Goal: Transaction & Acquisition: Purchase product/service

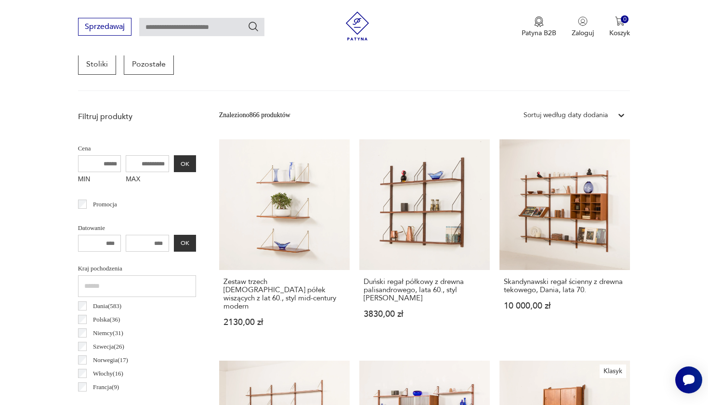
scroll to position [293, 0]
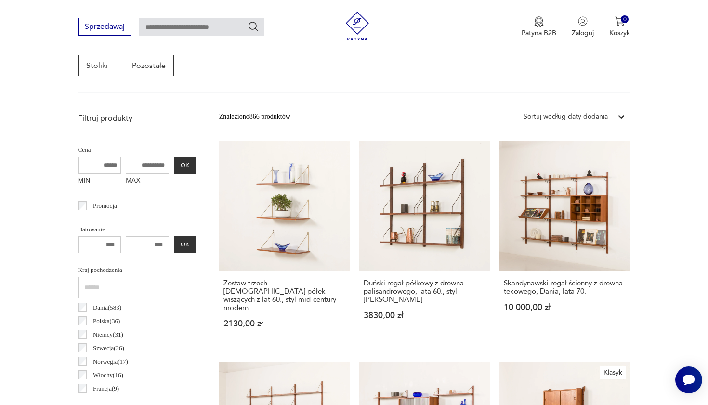
drag, startPoint x: 118, startPoint y: 163, endPoint x: 171, endPoint y: 163, distance: 53.0
drag, startPoint x: 141, startPoint y: 165, endPoint x: 97, endPoint y: 166, distance: 43.4
click at [97, 166] on div "MIN MAX OK" at bounding box center [137, 173] width 118 height 32
click at [126, 163] on input "MAX" at bounding box center [147, 165] width 43 height 17
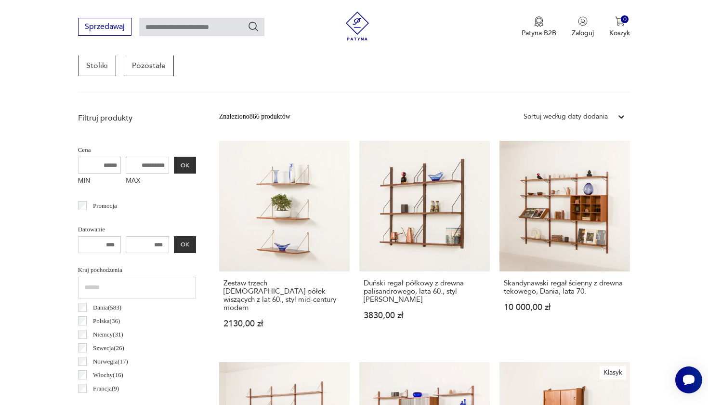
click at [126, 164] on input "MAX" at bounding box center [147, 165] width 43 height 17
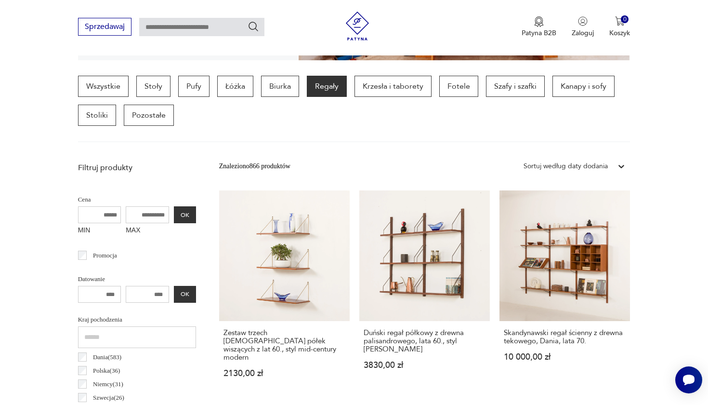
scroll to position [167, 0]
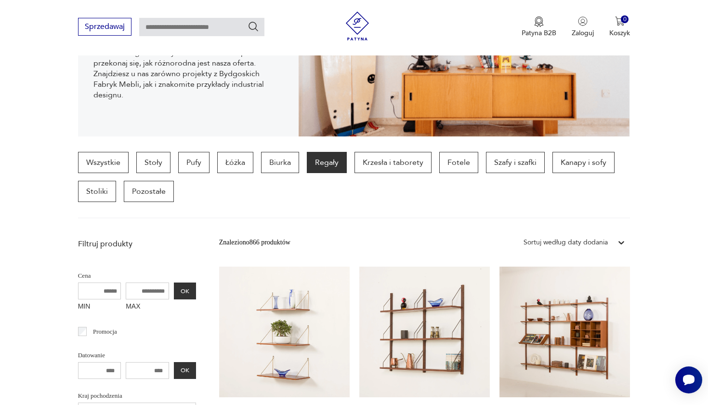
click at [620, 241] on icon at bounding box center [622, 242] width 10 height 10
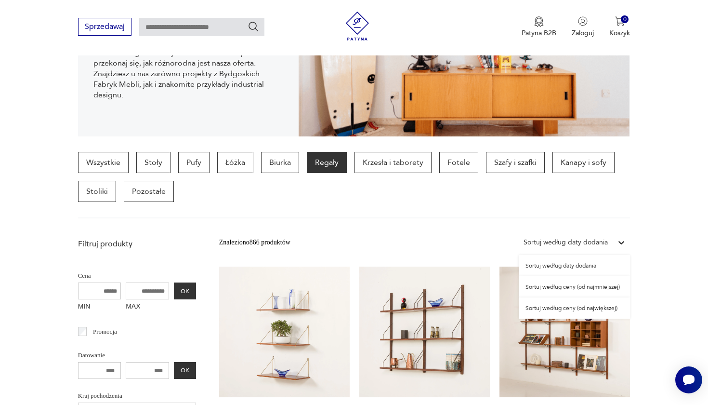
click at [586, 265] on div "Sortuj według daty dodania" at bounding box center [574, 265] width 111 height 21
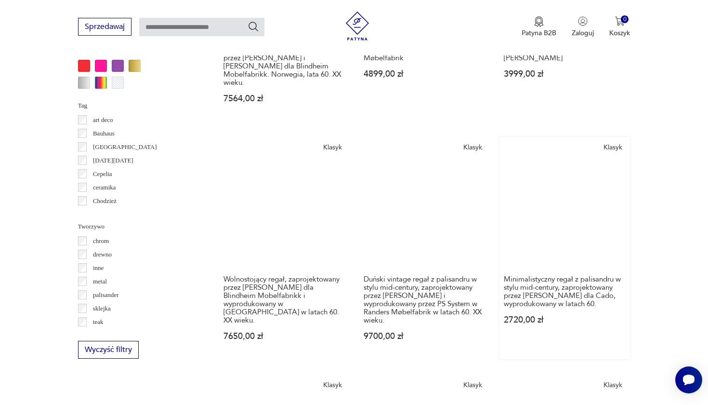
scroll to position [995, 0]
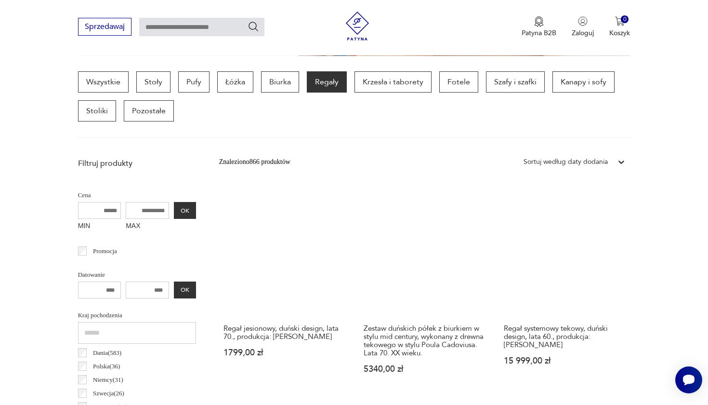
scroll to position [247, 0]
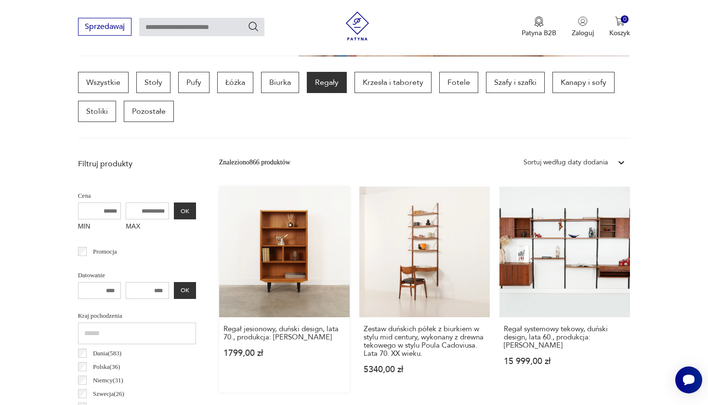
click at [254, 233] on link "Regał jesionowy, duński design, lata 70., produkcja: [PERSON_NAME] 1799,00 zł" at bounding box center [284, 289] width 131 height 206
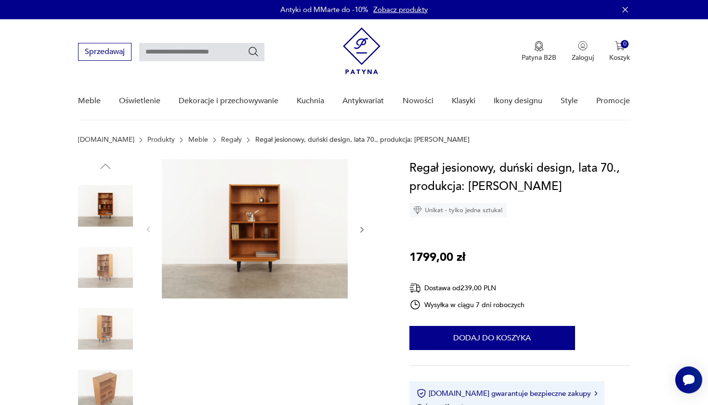
click at [356, 231] on div at bounding box center [256, 229] width 222 height 141
click at [361, 230] on icon "button" at bounding box center [362, 229] width 8 height 8
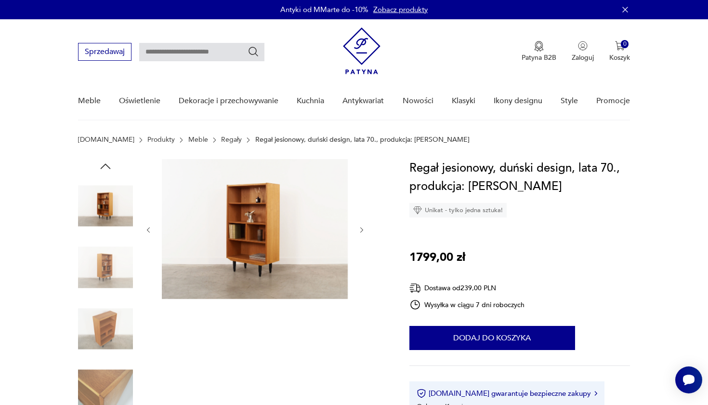
click at [361, 230] on icon "button" at bounding box center [362, 230] width 8 height 8
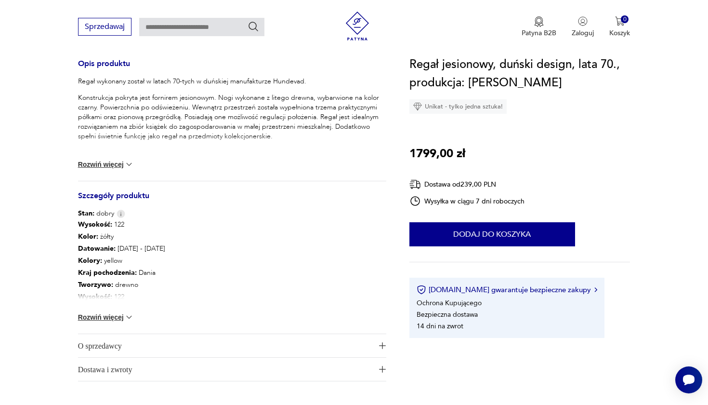
scroll to position [397, 0]
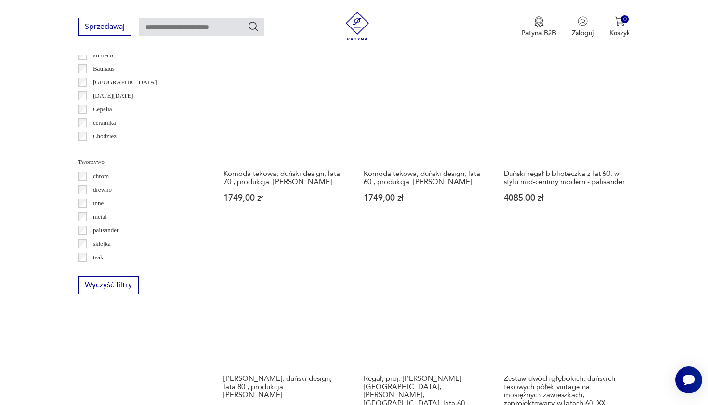
scroll to position [1058, 0]
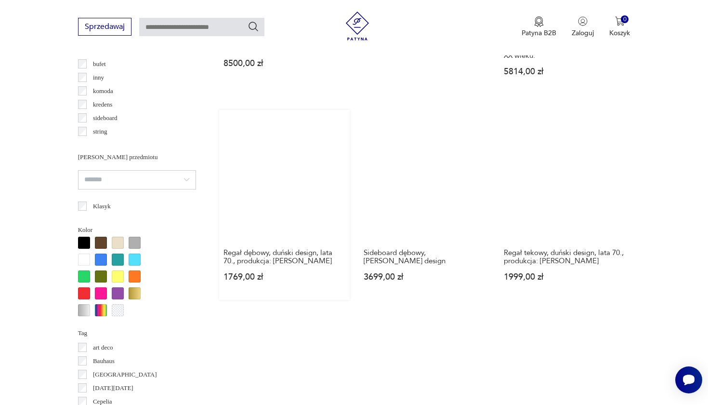
scroll to position [770, 0]
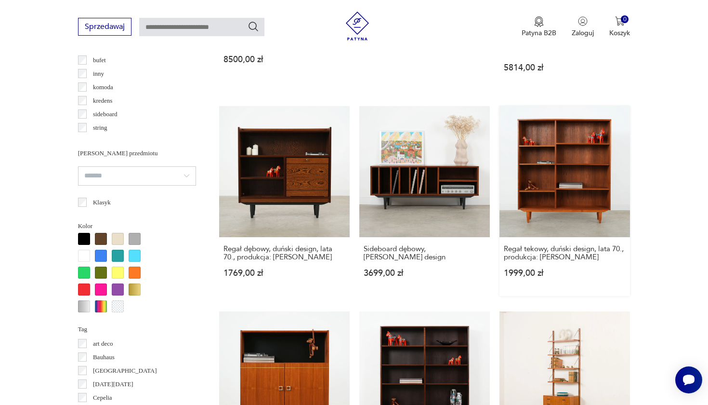
click at [500, 130] on link "Regał tekowy, duński design, lata 70., produkcja: [PERSON_NAME] 1999,00 zł" at bounding box center [565, 200] width 131 height 189
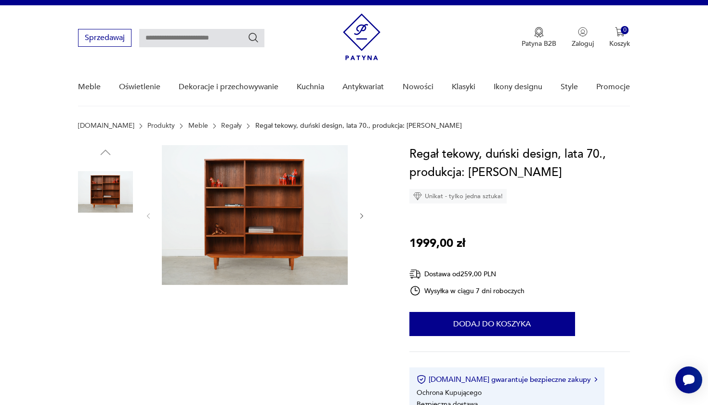
scroll to position [13, 0]
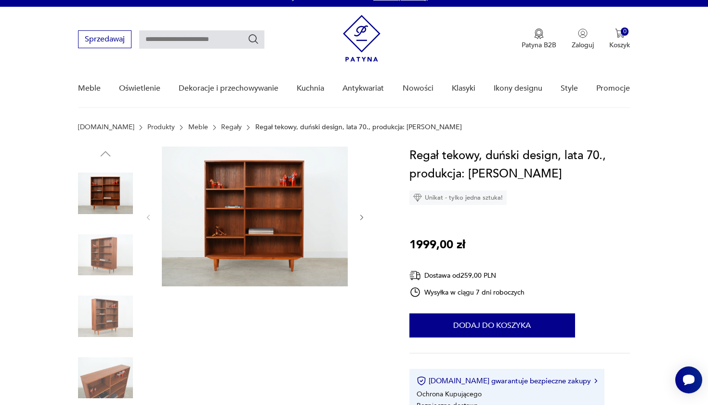
click at [360, 217] on icon "button" at bounding box center [362, 217] width 8 height 8
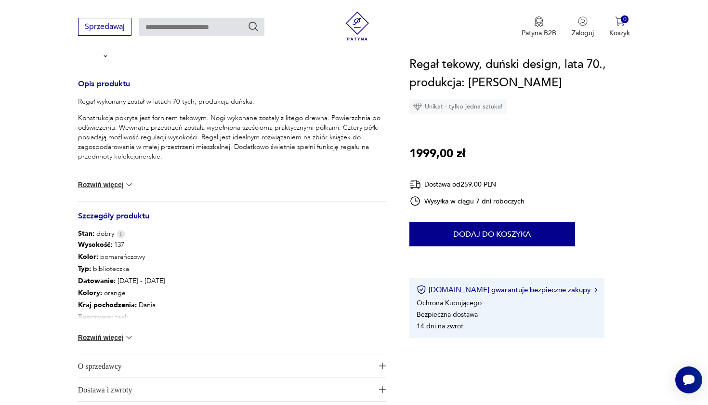
scroll to position [380, 0]
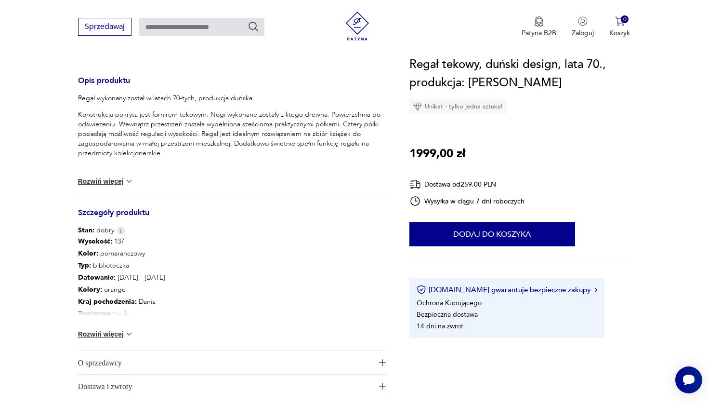
click at [126, 333] on img at bounding box center [129, 334] width 10 height 10
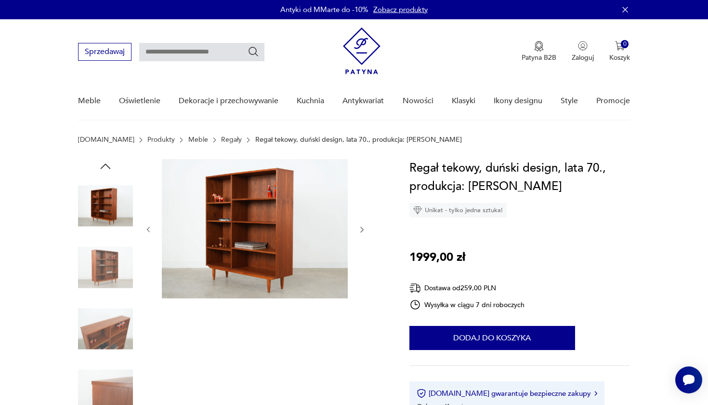
scroll to position [0, 0]
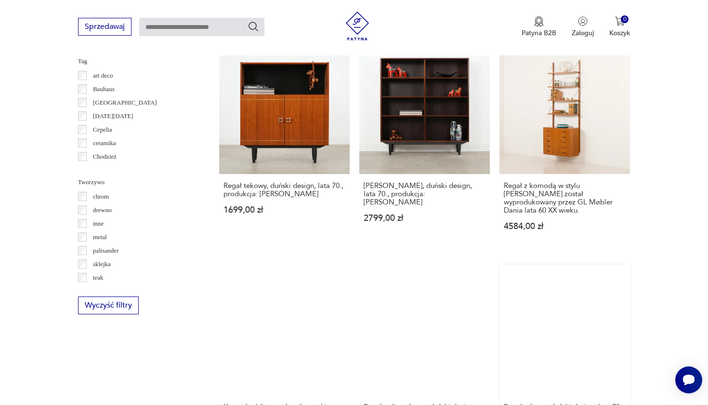
scroll to position [1046, 0]
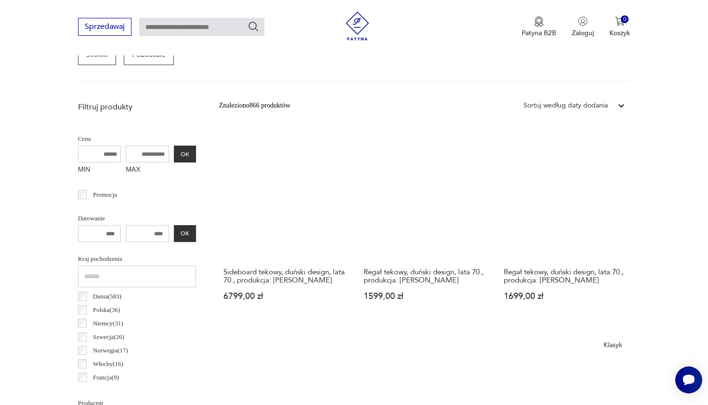
scroll to position [305, 0]
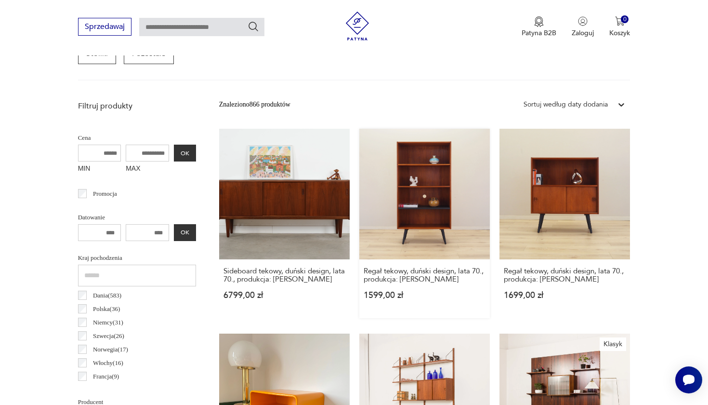
click at [381, 199] on link "Regał tekowy, duński design, lata 70., produkcja: [PERSON_NAME] 1599,00 zł" at bounding box center [424, 223] width 131 height 189
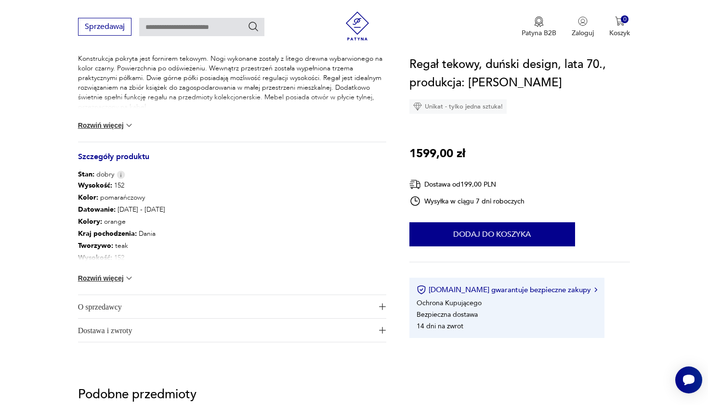
scroll to position [437, 0]
click at [129, 277] on img at bounding box center [129, 277] width 10 height 10
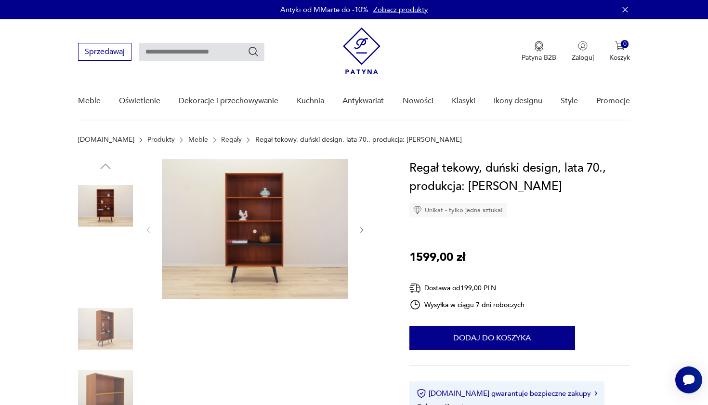
scroll to position [0, 0]
click at [362, 229] on icon "button" at bounding box center [361, 230] width 3 height 6
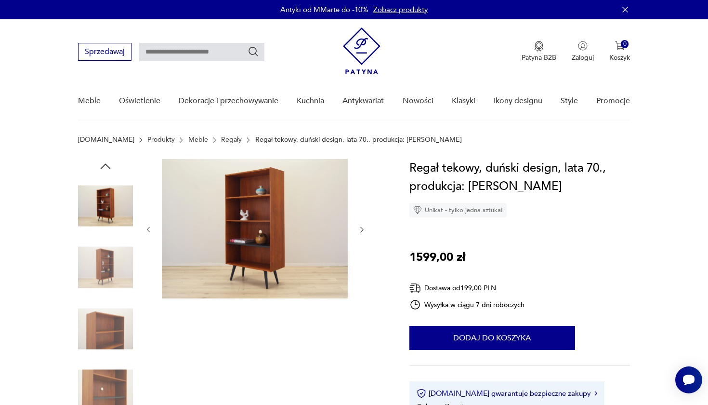
click at [362, 229] on icon "button" at bounding box center [362, 229] width 8 height 8
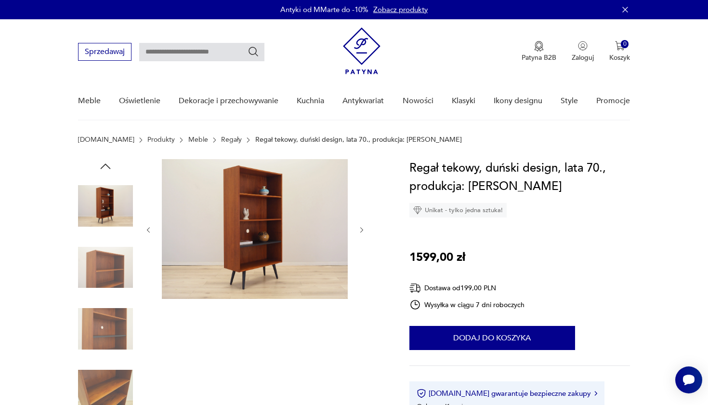
click at [362, 229] on icon "button" at bounding box center [361, 230] width 3 height 6
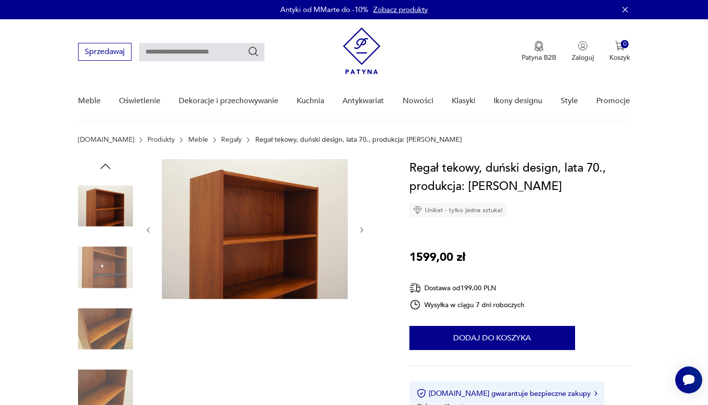
click at [362, 229] on icon "button" at bounding box center [361, 230] width 3 height 6
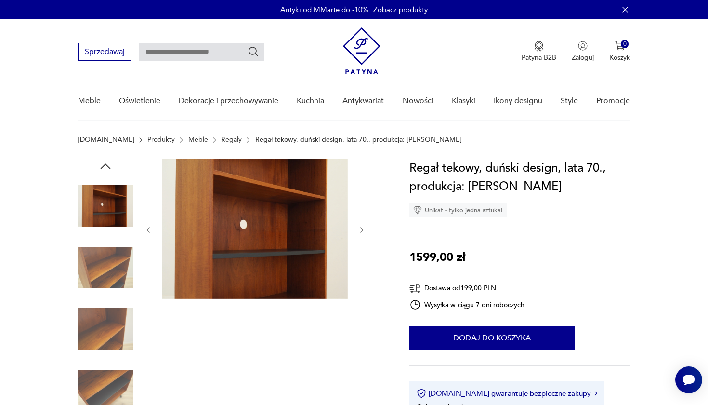
click at [362, 229] on icon "button" at bounding box center [361, 230] width 3 height 6
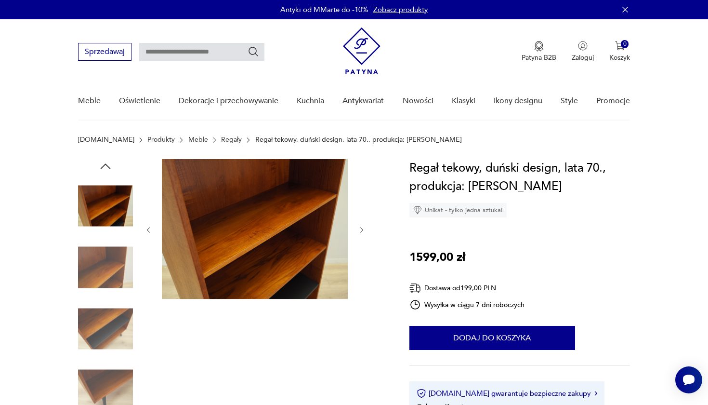
click at [362, 229] on icon "button" at bounding box center [361, 230] width 3 height 6
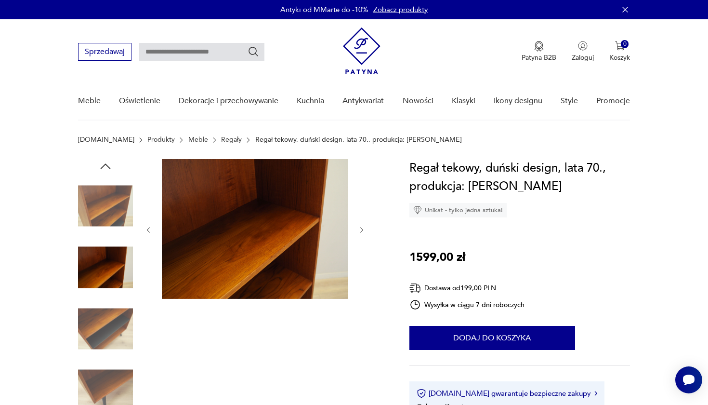
click at [362, 229] on icon "button" at bounding box center [361, 230] width 3 height 6
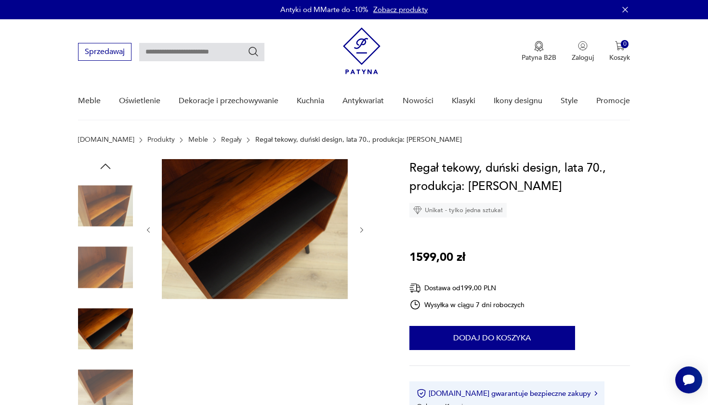
click at [362, 229] on icon "button" at bounding box center [361, 230] width 3 height 6
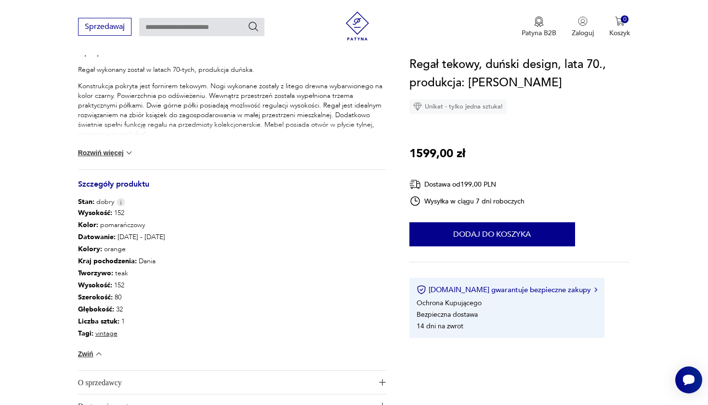
scroll to position [340, 0]
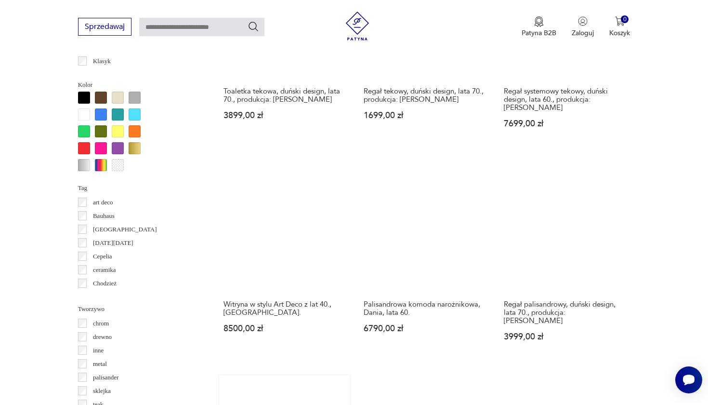
scroll to position [912, 0]
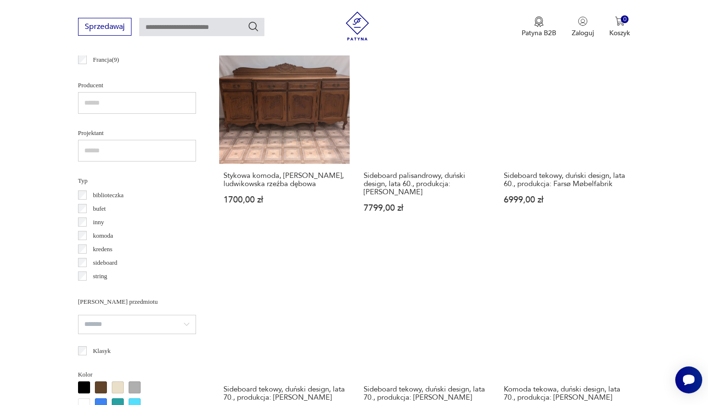
scroll to position [622, 0]
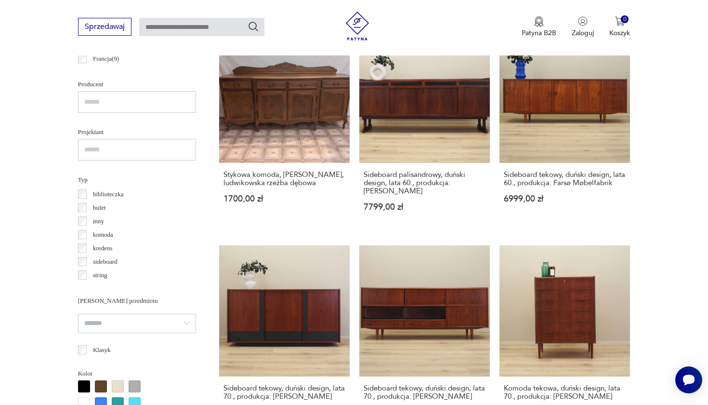
click at [112, 193] on p "biblioteczka" at bounding box center [108, 194] width 31 height 11
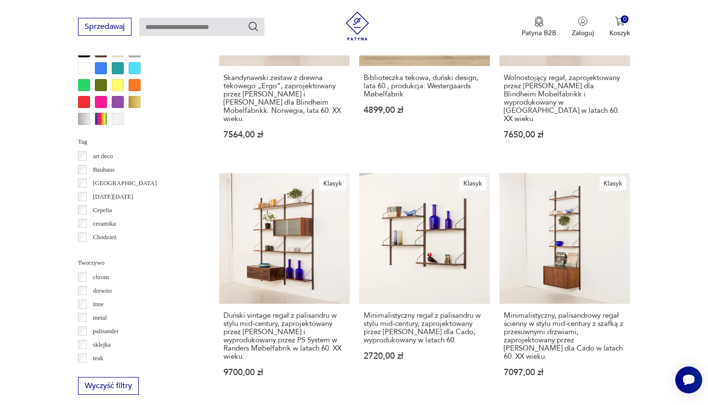
scroll to position [1073, 0]
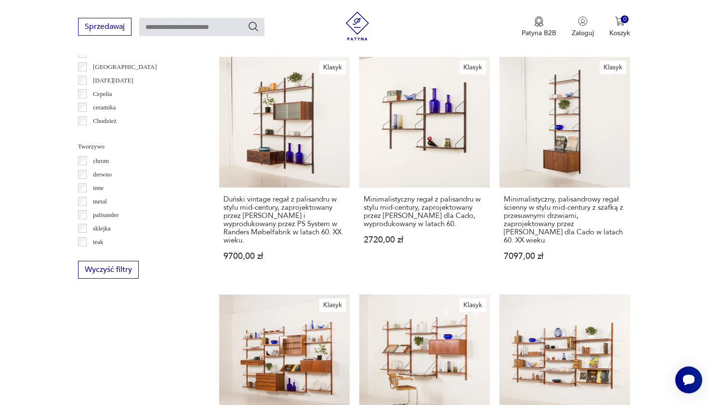
click at [106, 174] on p "drewno" at bounding box center [102, 174] width 19 height 11
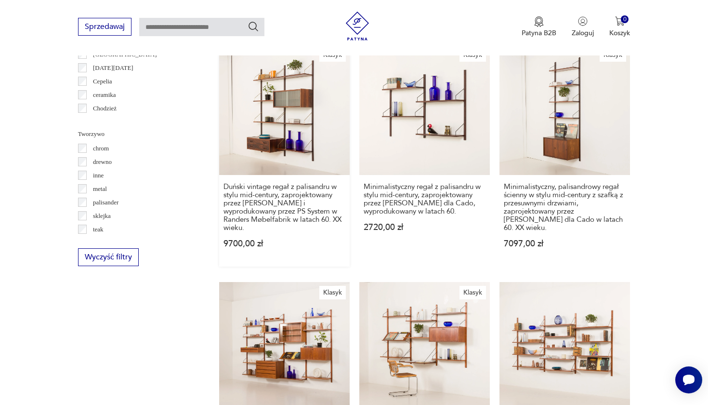
scroll to position [1087, 0]
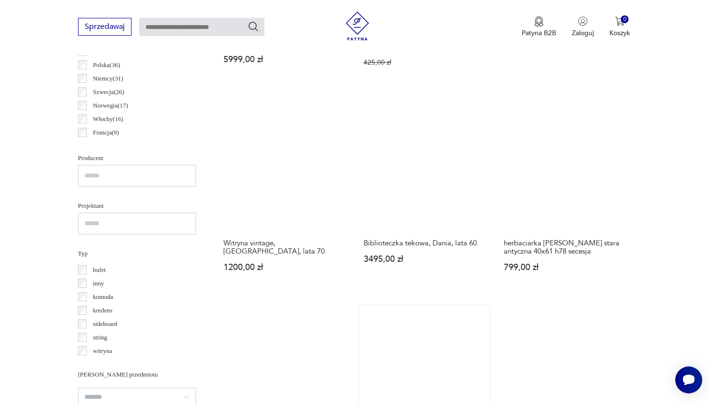
scroll to position [559, 0]
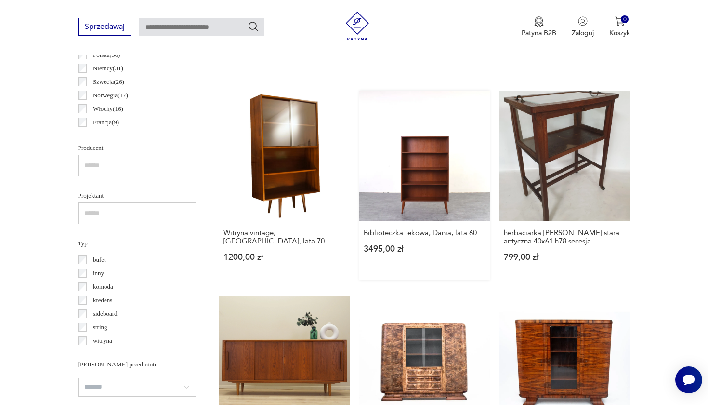
click at [359, 123] on link "Biblioteczka tekowa, Dania, lata 60. 3495,00 zł" at bounding box center [424, 185] width 131 height 189
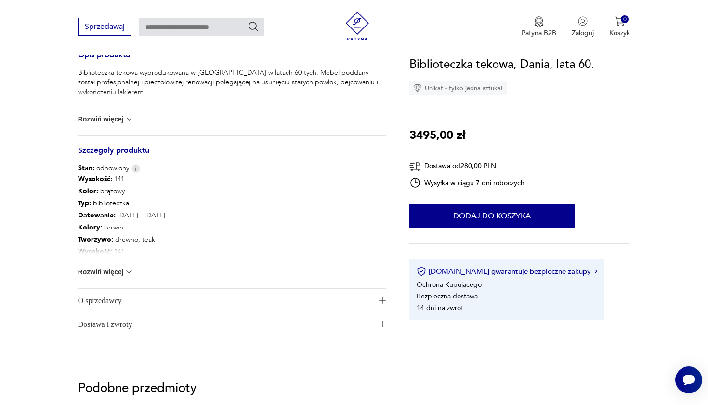
scroll to position [408, 0]
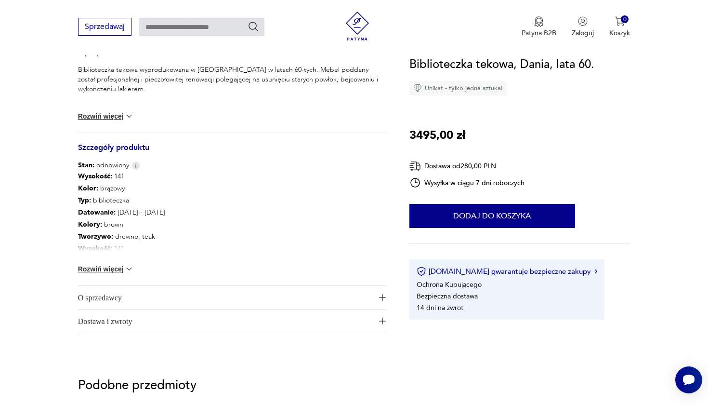
click at [128, 266] on img at bounding box center [129, 269] width 10 height 10
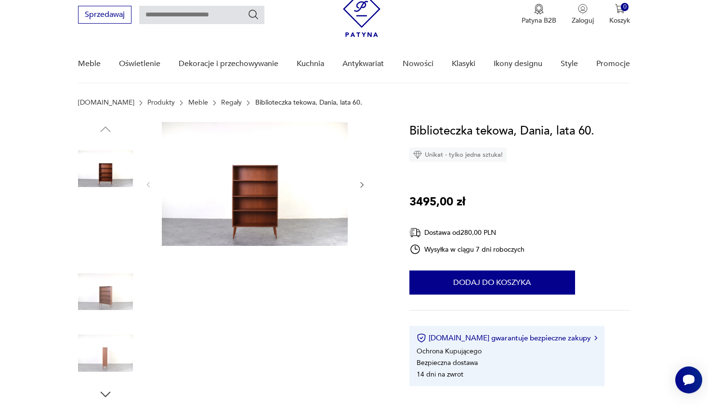
scroll to position [39, 0]
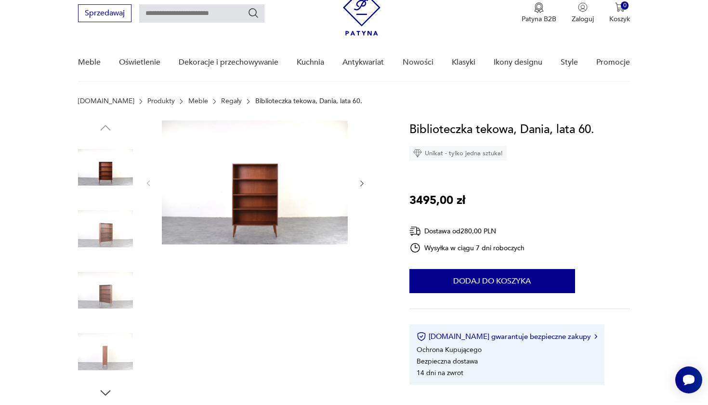
click at [110, 234] on img at bounding box center [105, 228] width 55 height 55
click at [365, 184] on icon "button" at bounding box center [362, 183] width 8 height 8
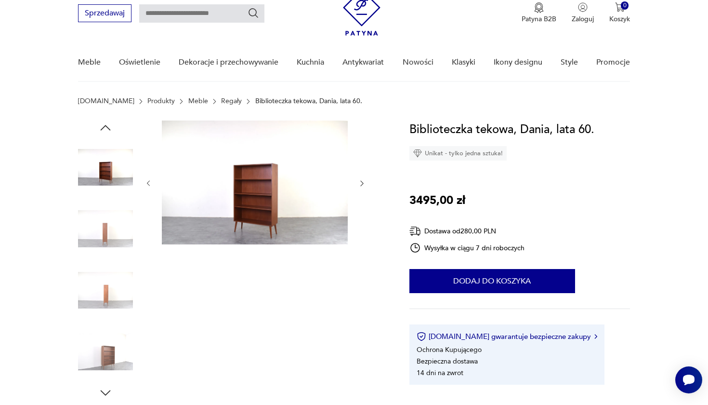
click at [365, 184] on icon "button" at bounding box center [362, 183] width 8 height 8
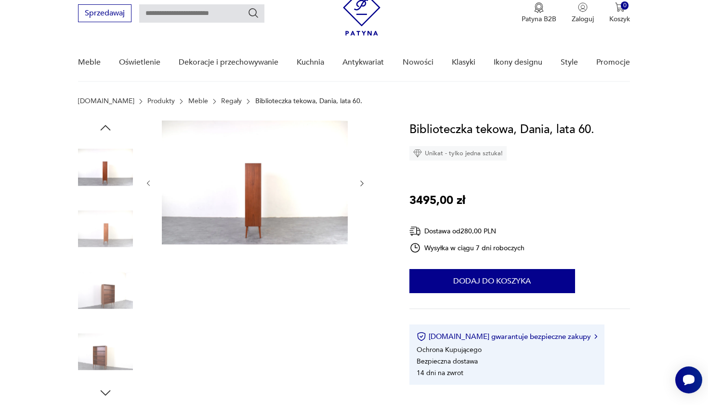
click at [365, 184] on icon "button" at bounding box center [362, 183] width 8 height 8
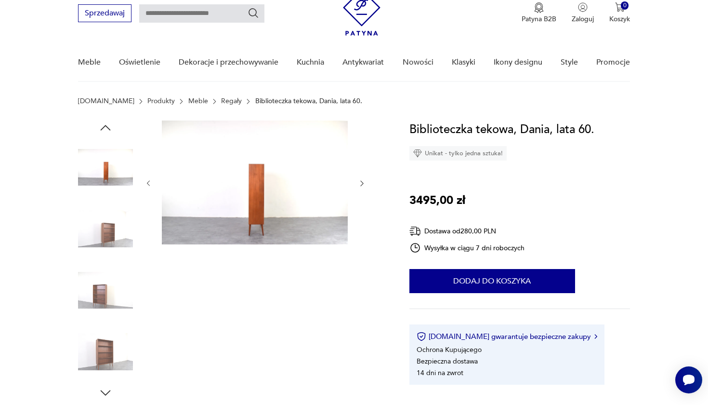
click at [365, 184] on icon "button" at bounding box center [362, 183] width 8 height 8
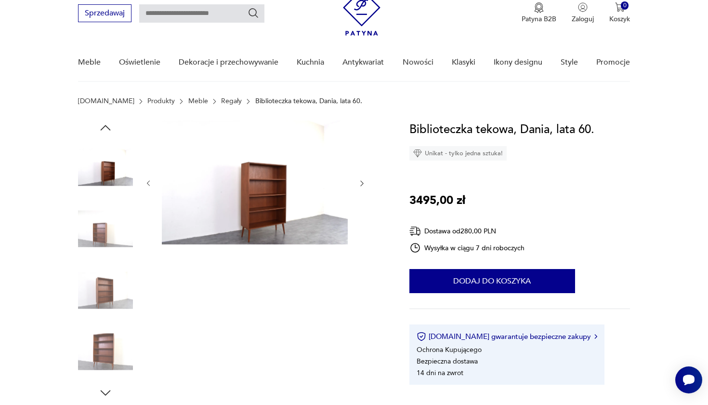
click at [365, 184] on icon "button" at bounding box center [362, 183] width 8 height 8
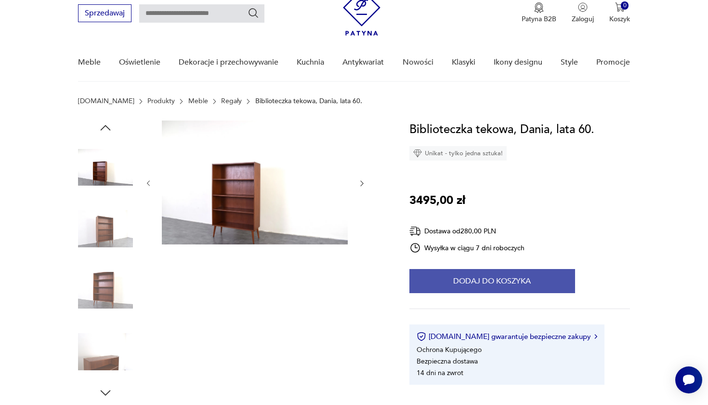
click at [521, 281] on button "Dodaj do koszyka" at bounding box center [492, 281] width 166 height 24
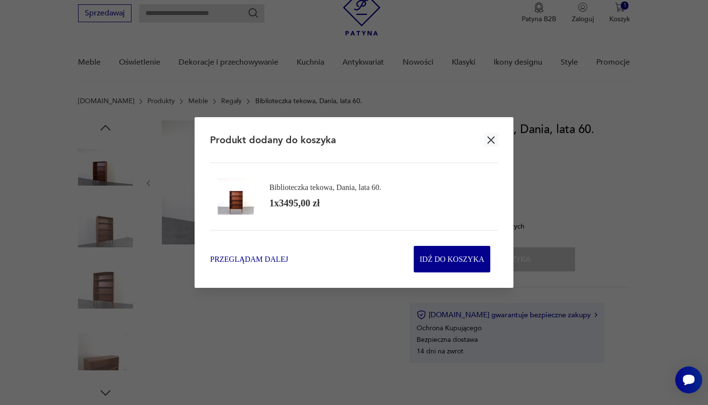
click at [274, 256] on span "Przeglądam dalej" at bounding box center [249, 258] width 78 height 11
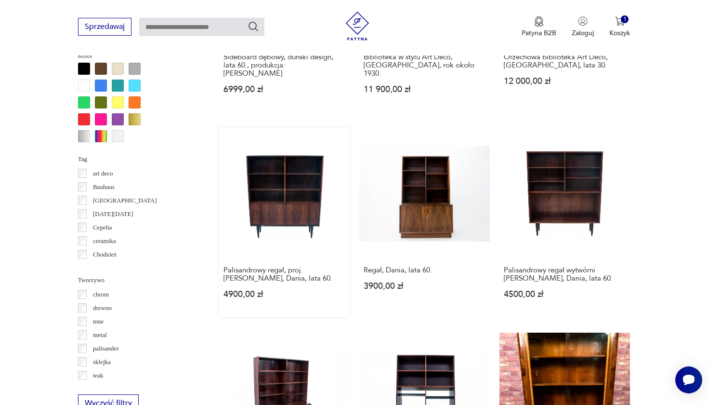
scroll to position [945, 0]
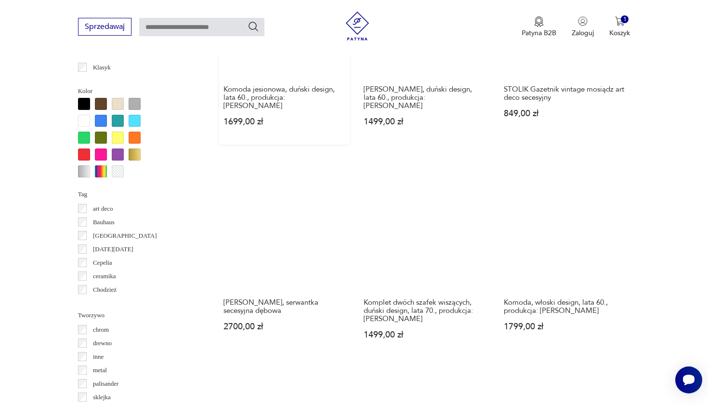
scroll to position [905, 0]
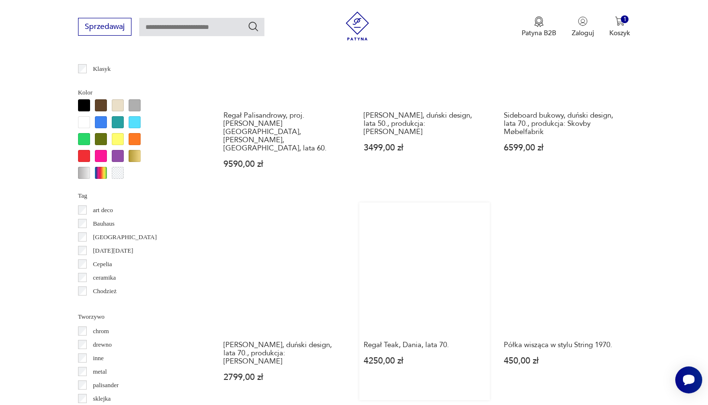
scroll to position [908, 0]
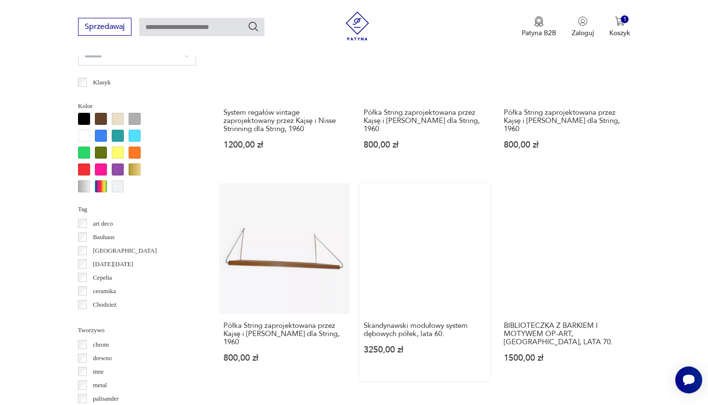
scroll to position [886, 0]
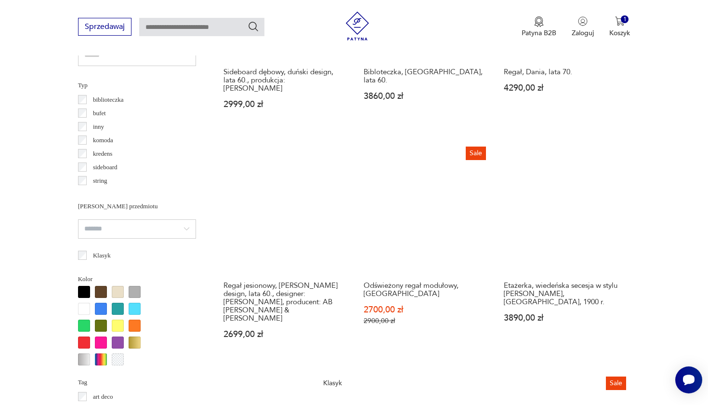
scroll to position [718, 0]
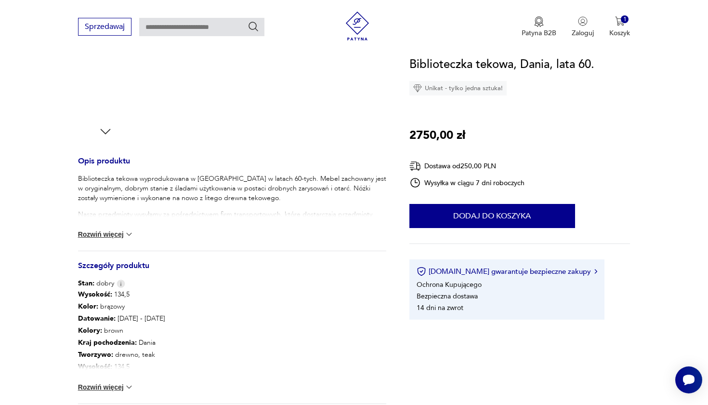
scroll to position [302, 0]
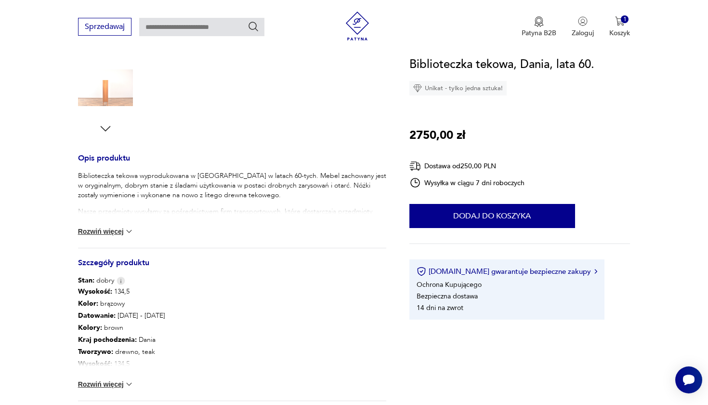
click at [129, 384] on img at bounding box center [129, 384] width 10 height 10
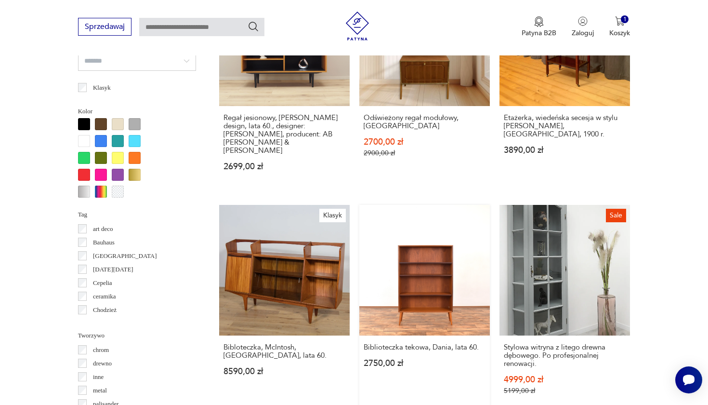
scroll to position [888, 0]
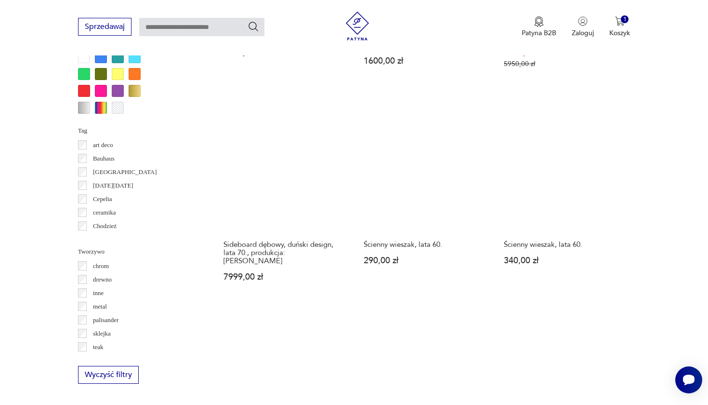
scroll to position [1104, 0]
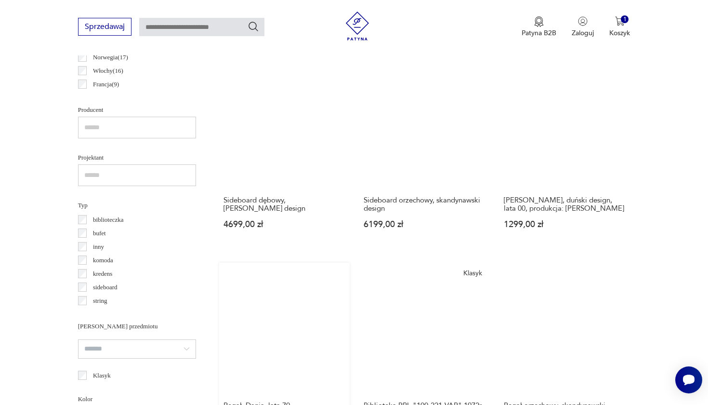
scroll to position [602, 0]
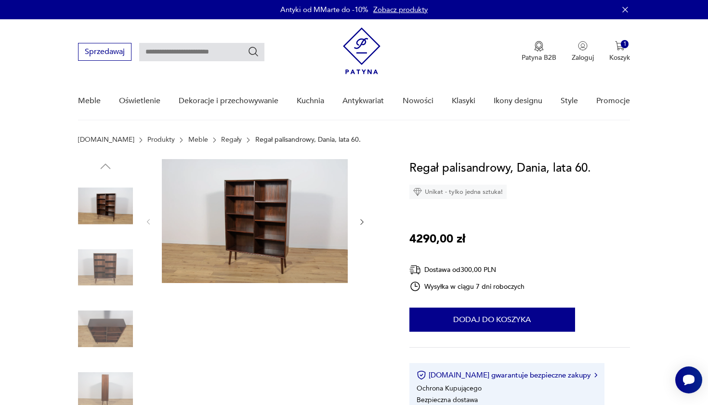
click at [363, 221] on icon "button" at bounding box center [362, 222] width 8 height 8
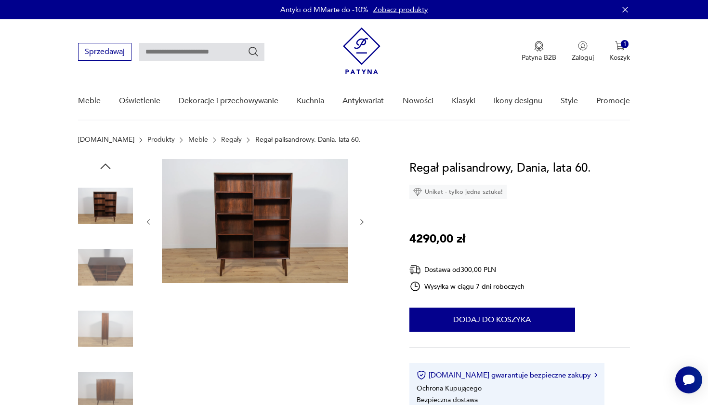
click at [363, 221] on icon "button" at bounding box center [362, 222] width 8 height 8
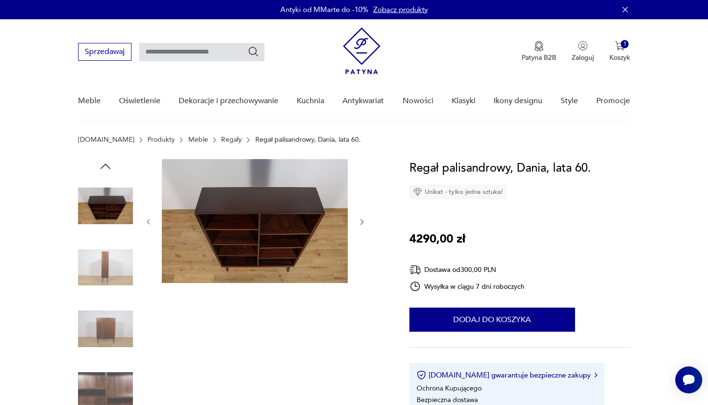
click at [363, 221] on icon "button" at bounding box center [362, 222] width 8 height 8
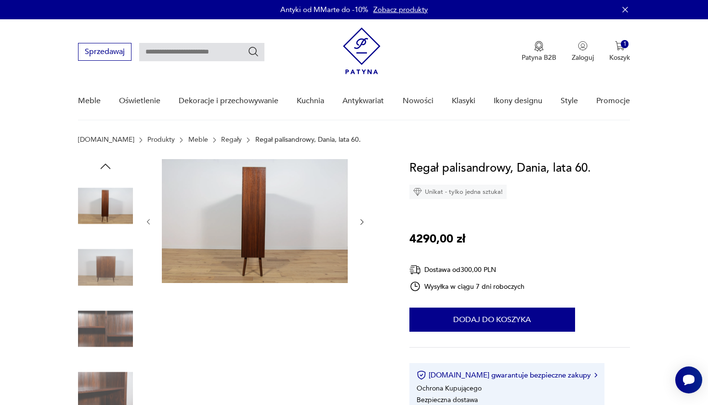
click at [363, 221] on icon "button" at bounding box center [362, 222] width 8 height 8
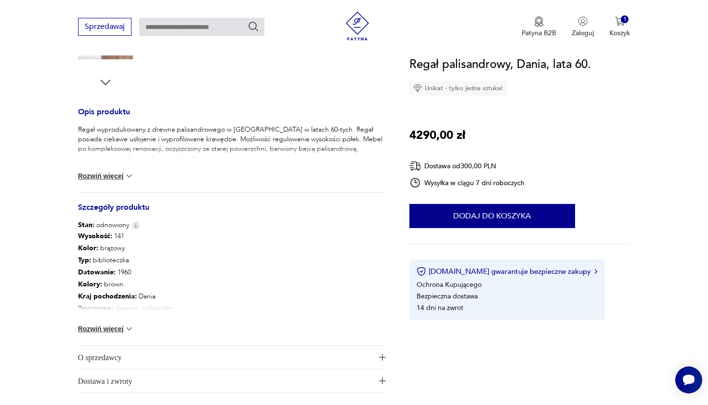
scroll to position [350, 0]
click at [131, 327] on img at bounding box center [129, 328] width 10 height 10
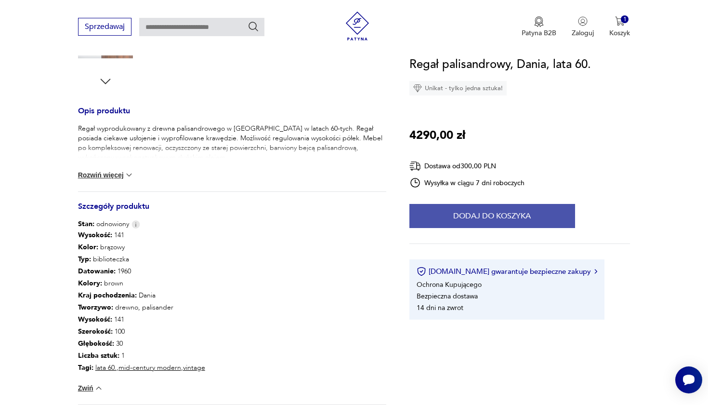
click at [463, 220] on button "Dodaj do koszyka" at bounding box center [492, 216] width 166 height 24
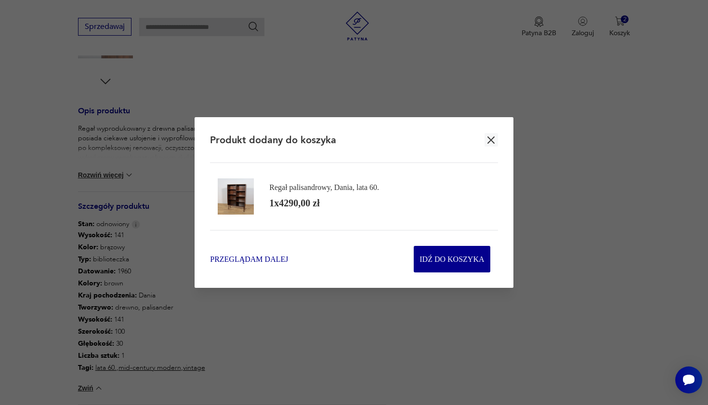
click at [285, 258] on span "Przeglądam dalej" at bounding box center [249, 258] width 78 height 11
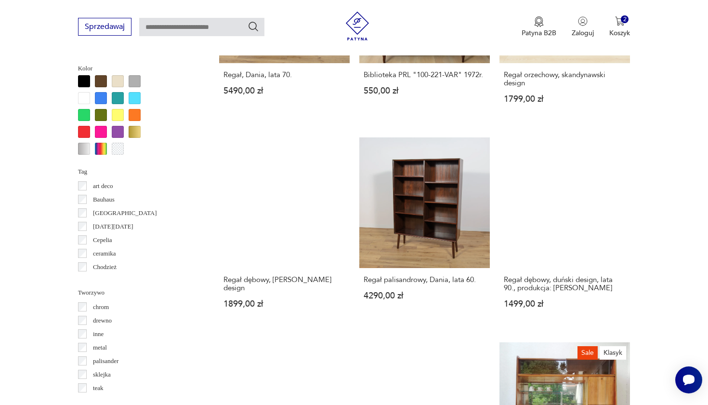
scroll to position [931, 0]
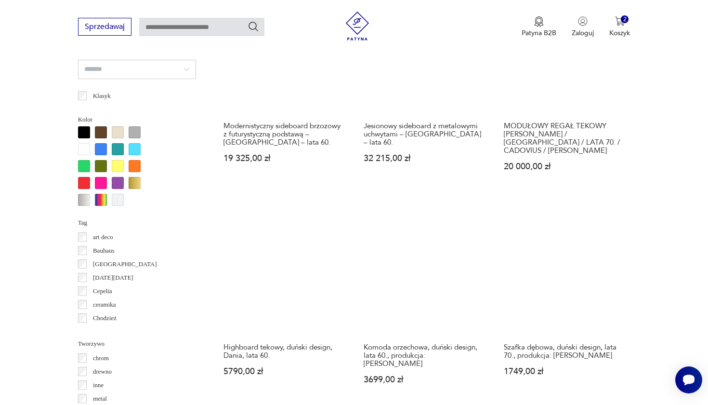
scroll to position [878, 0]
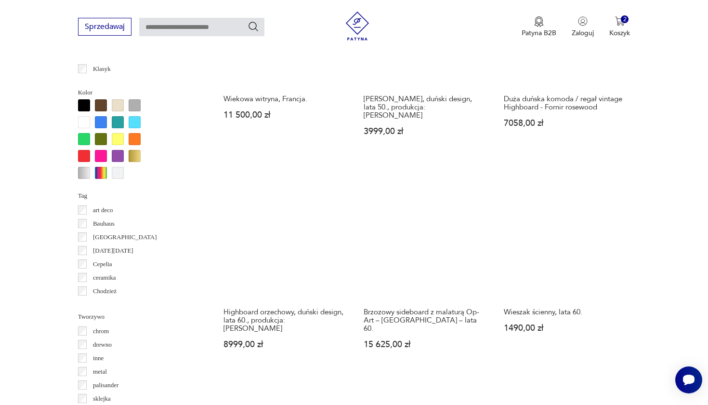
scroll to position [904, 0]
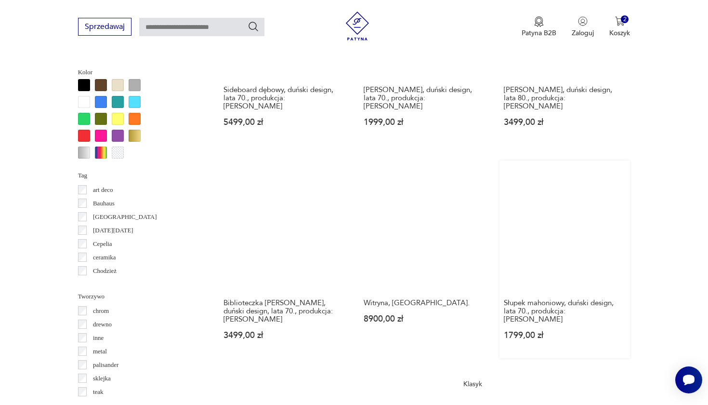
scroll to position [924, 0]
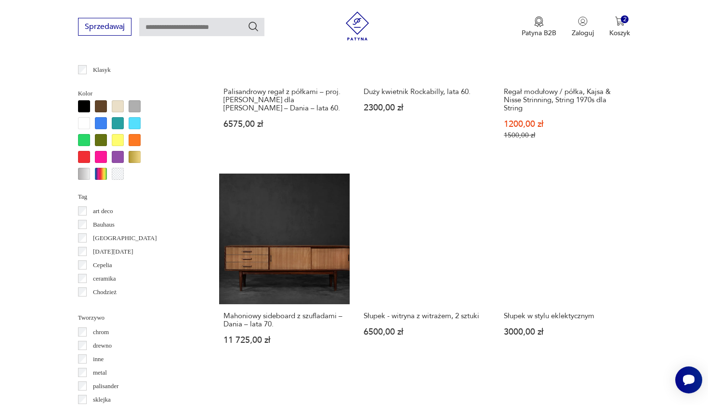
scroll to position [896, 0]
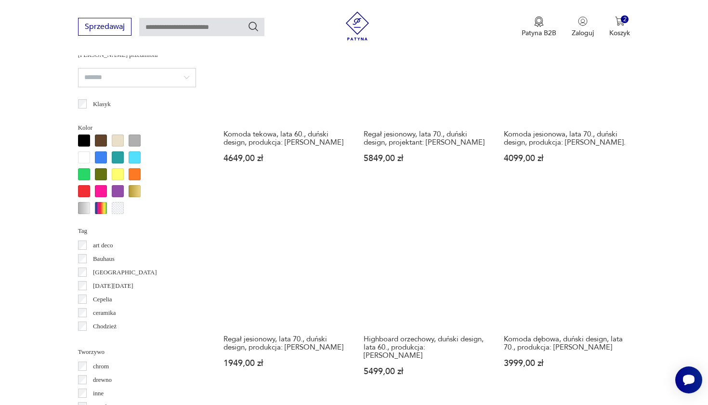
scroll to position [869, 0]
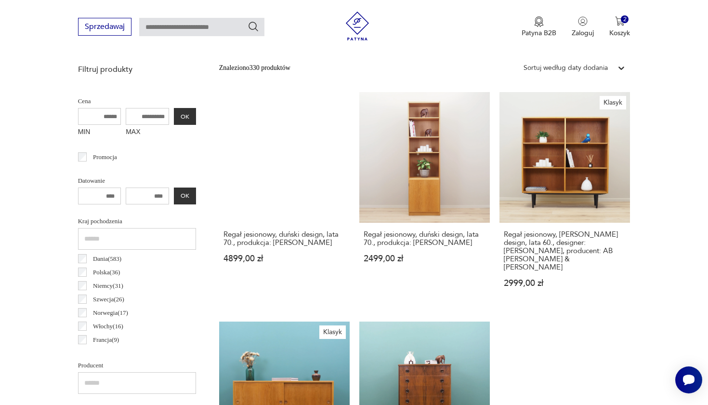
scroll to position [339, 0]
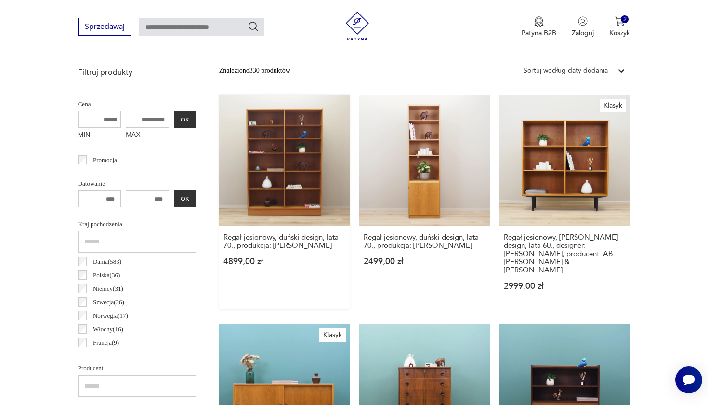
click at [250, 150] on link "Regał jesionowy, duński design, lata 70., produkcja: [PERSON_NAME] 4899,00 zł" at bounding box center [284, 202] width 131 height 214
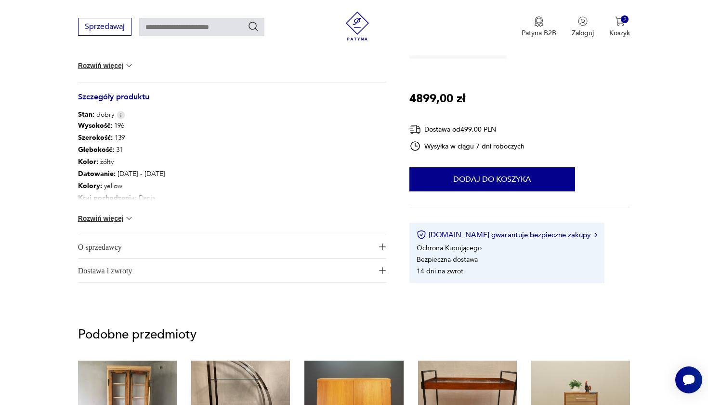
scroll to position [497, 0]
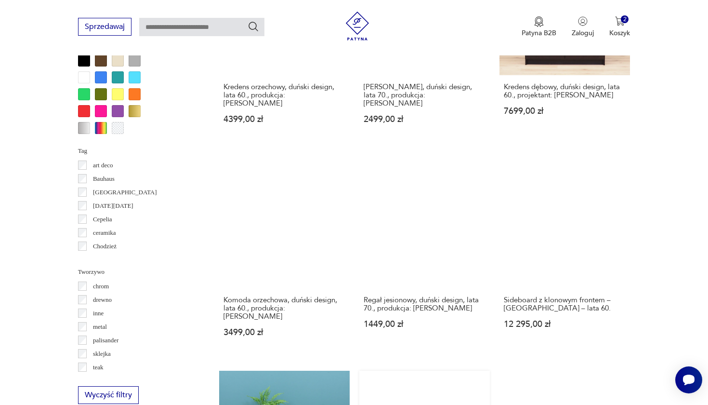
scroll to position [951, 0]
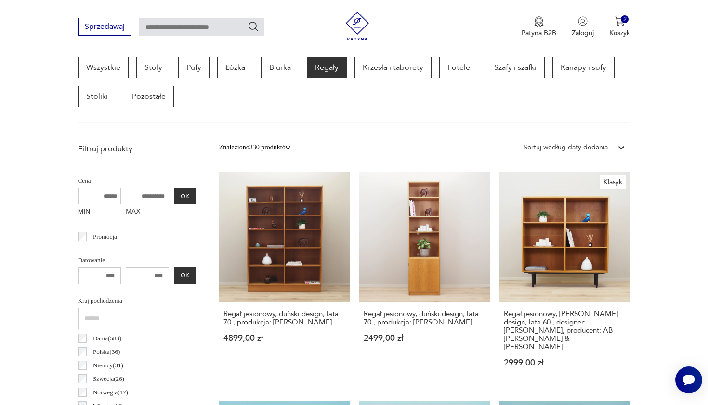
scroll to position [256, 0]
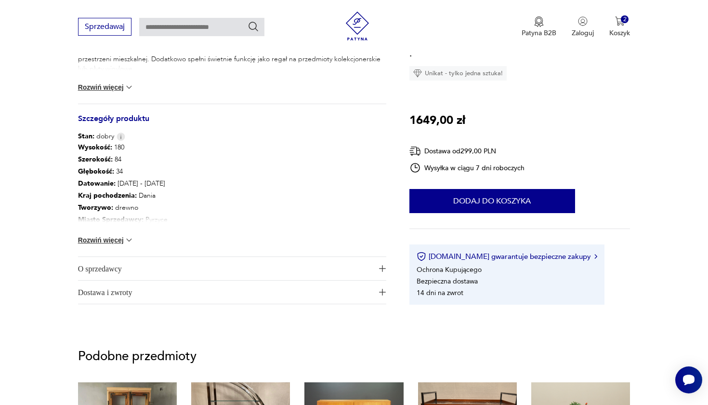
scroll to position [479, 0]
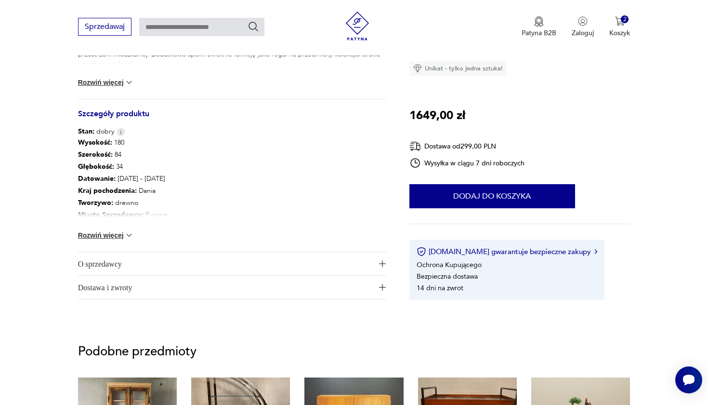
click at [128, 237] on img at bounding box center [129, 235] width 10 height 10
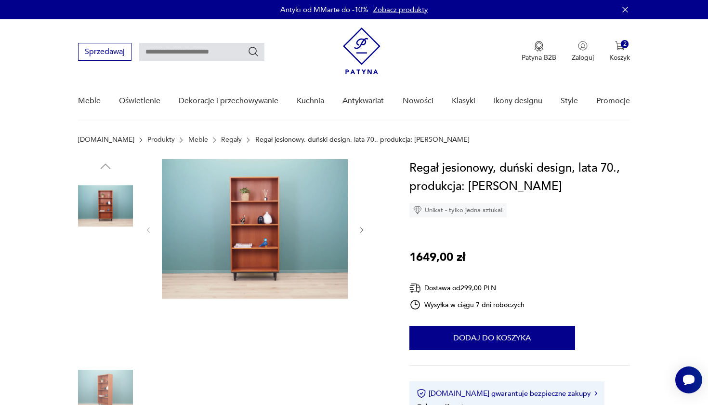
scroll to position [0, 0]
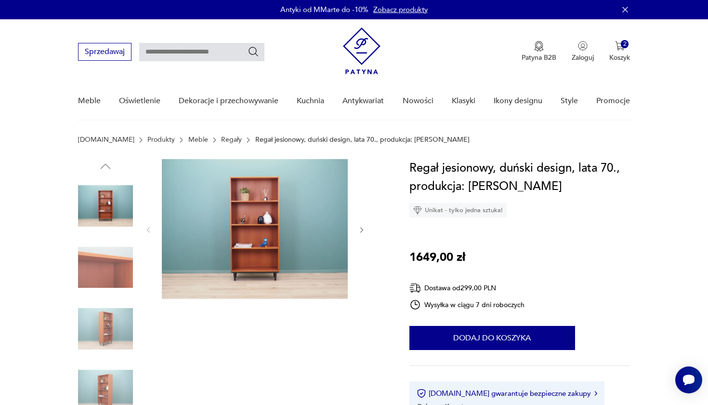
click at [362, 228] on icon "button" at bounding box center [361, 230] width 3 height 6
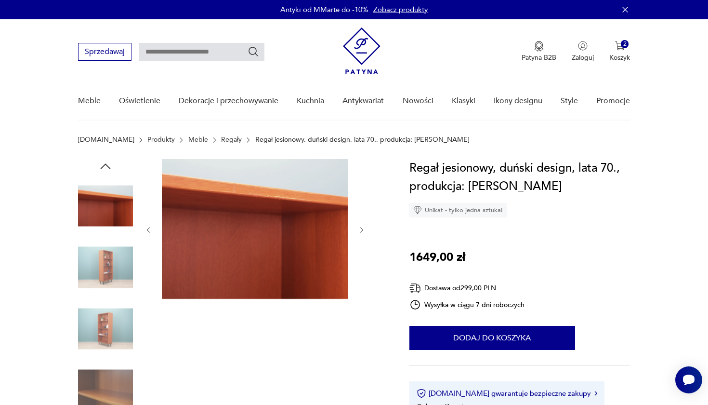
click at [362, 228] on icon "button" at bounding box center [361, 230] width 3 height 6
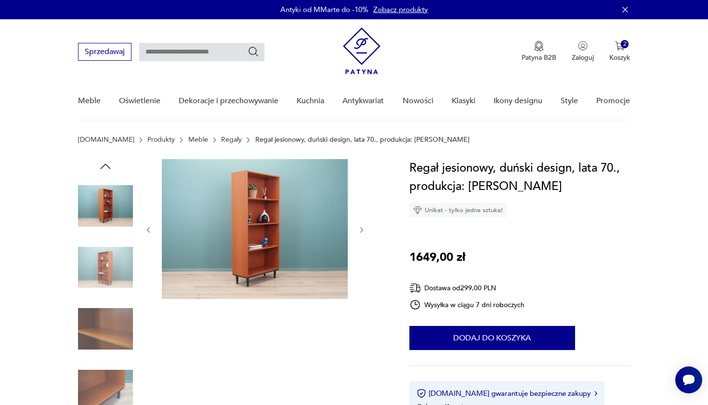
click at [362, 228] on icon "button" at bounding box center [361, 230] width 3 height 6
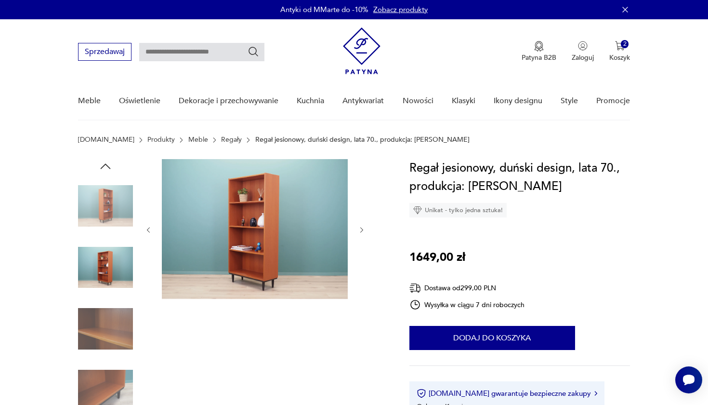
click at [362, 228] on icon "button" at bounding box center [361, 230] width 3 height 6
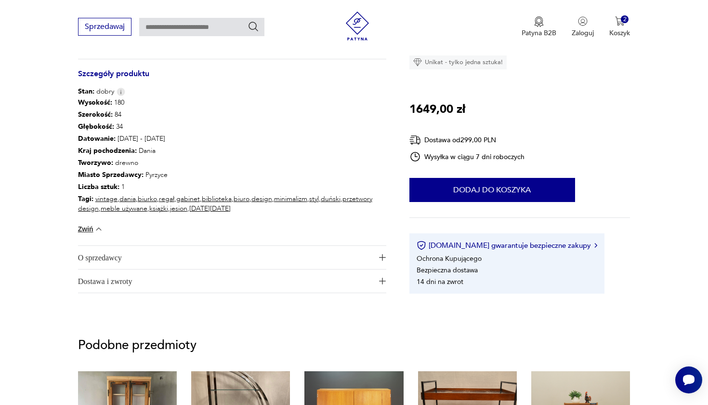
scroll to position [513, 0]
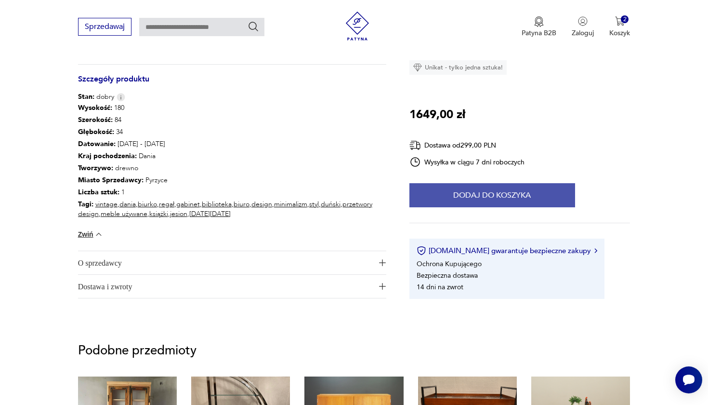
click at [499, 195] on button "Dodaj do koszyka" at bounding box center [492, 195] width 166 height 24
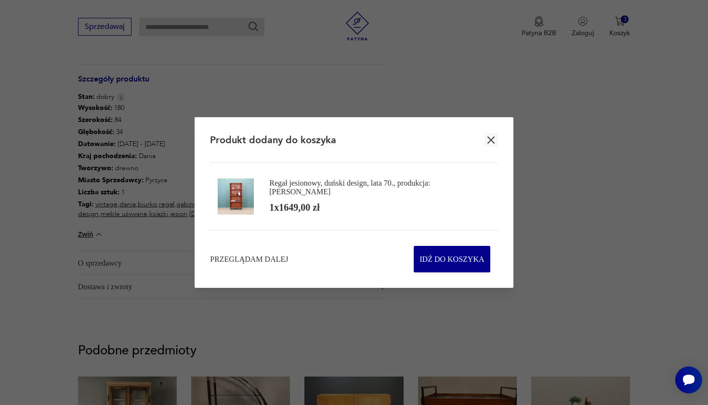
click at [491, 138] on icon "button" at bounding box center [491, 140] width 12 height 12
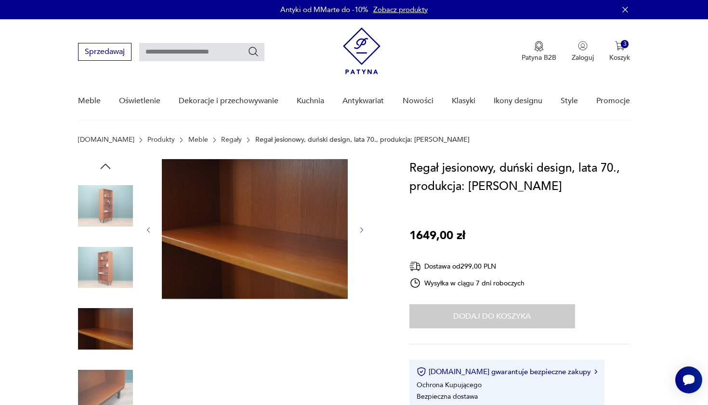
scroll to position [0, 0]
click at [100, 321] on img at bounding box center [105, 328] width 55 height 55
click at [361, 226] on icon "button" at bounding box center [362, 230] width 8 height 8
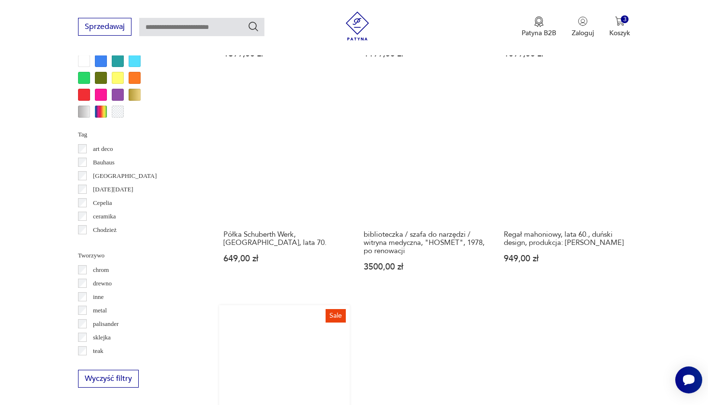
scroll to position [965, 0]
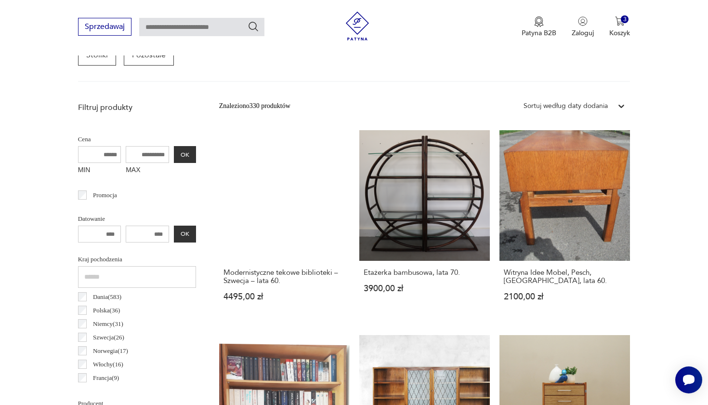
scroll to position [399, 0]
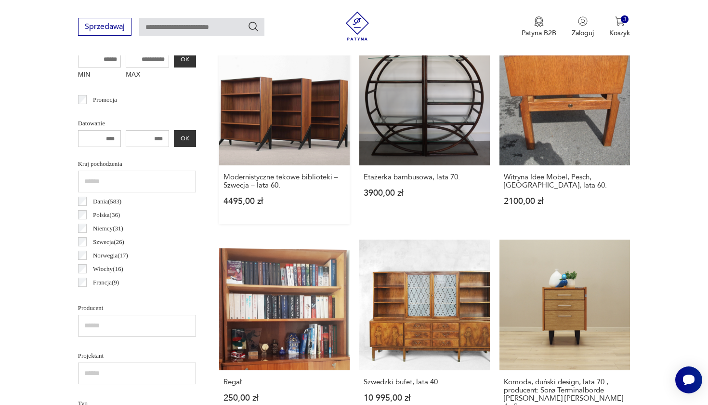
click at [263, 131] on link "Modernistyczne tekowe biblioteki – Szwecja – lata 60. 4495,00 zł" at bounding box center [284, 129] width 131 height 189
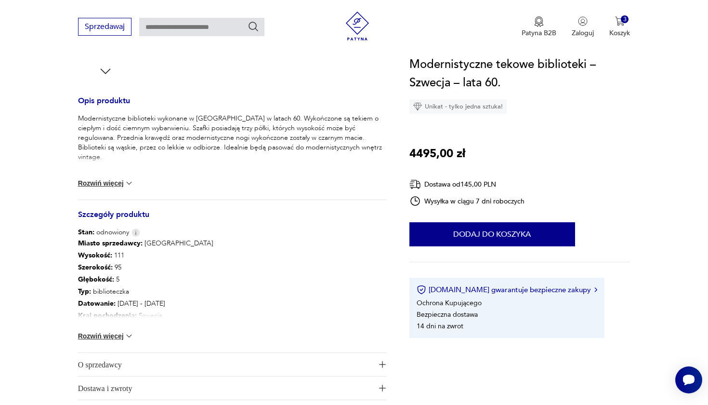
scroll to position [360, 0]
click at [129, 338] on img at bounding box center [129, 335] width 10 height 10
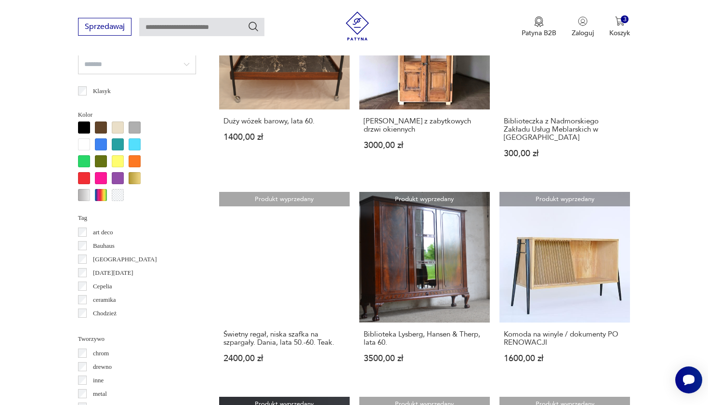
scroll to position [883, 0]
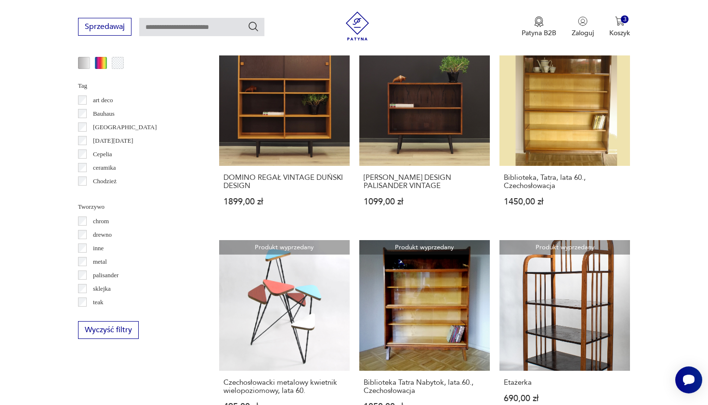
scroll to position [1014, 0]
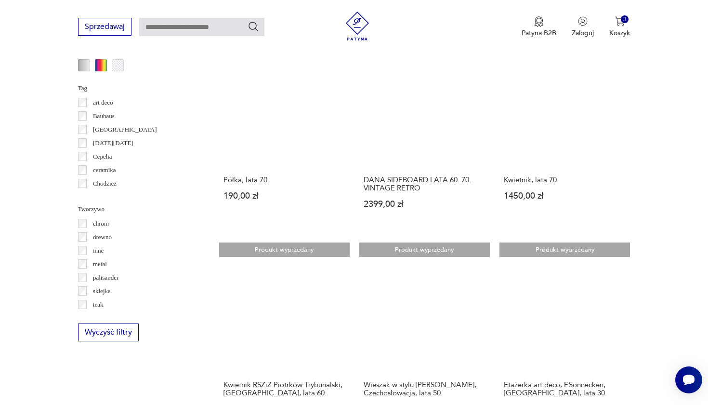
scroll to position [1023, 0]
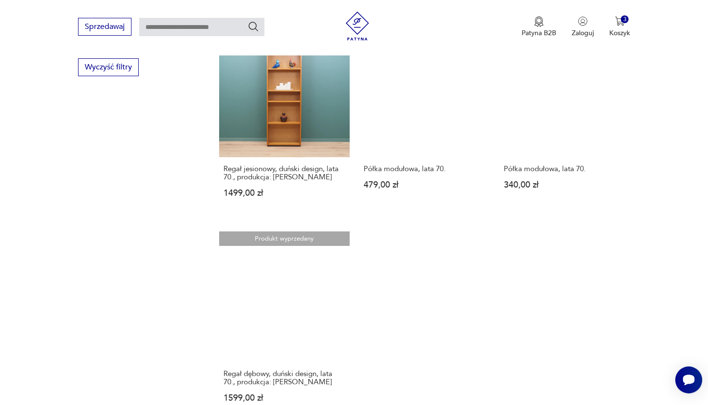
scroll to position [1275, 0]
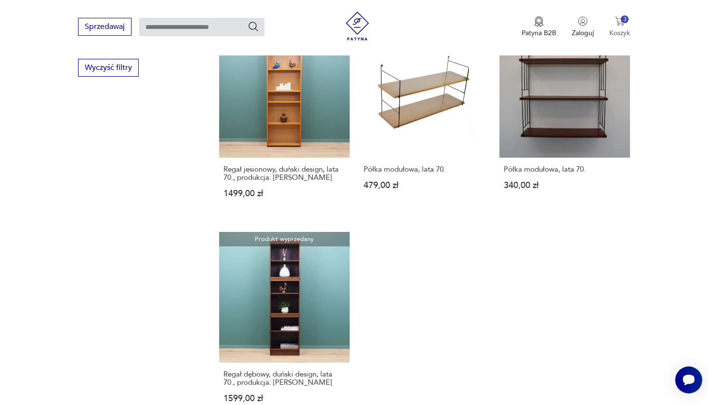
click at [620, 20] on img "button" at bounding box center [620, 21] width 10 height 10
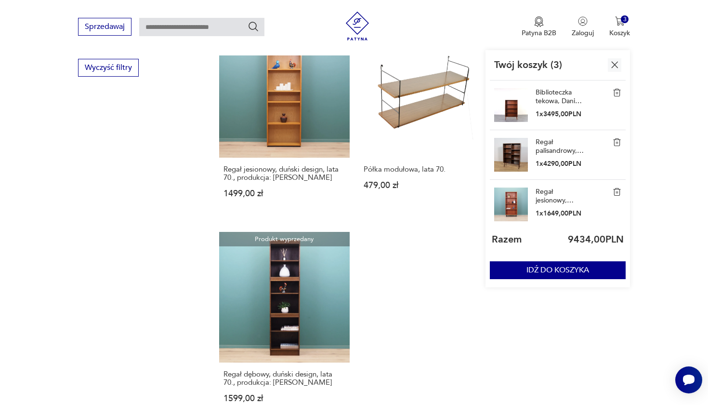
click at [549, 194] on link "Regał jesionowy, duński design, lata 70., produkcja: [PERSON_NAME]" at bounding box center [560, 195] width 48 height 17
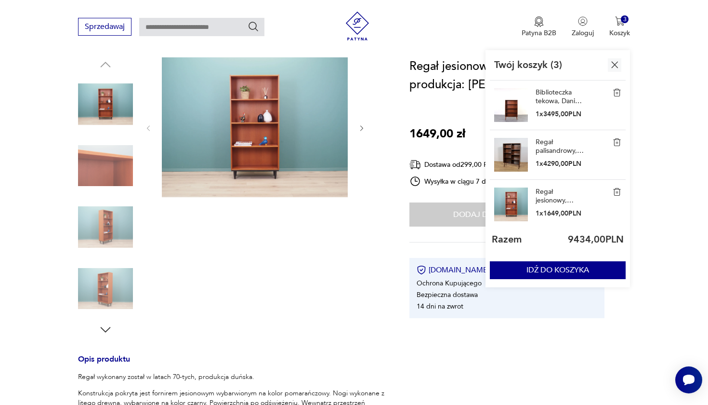
click at [358, 311] on div at bounding box center [256, 196] width 222 height 279
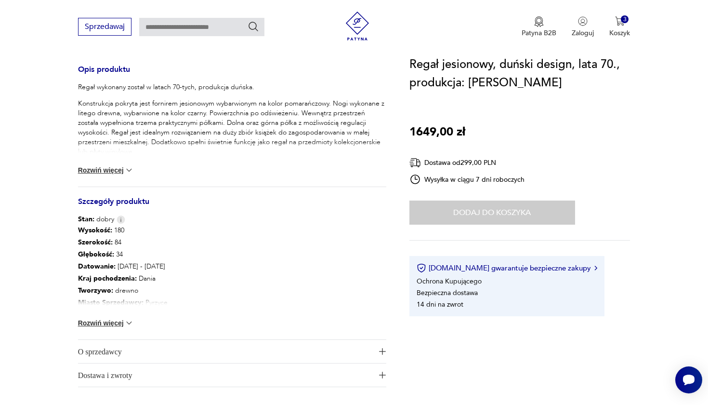
scroll to position [392, 0]
click at [129, 170] on img at bounding box center [129, 170] width 10 height 10
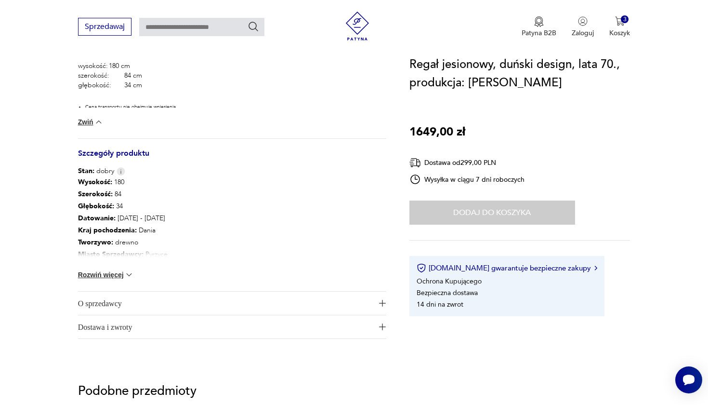
scroll to position [581, 0]
click at [131, 276] on img at bounding box center [129, 274] width 10 height 10
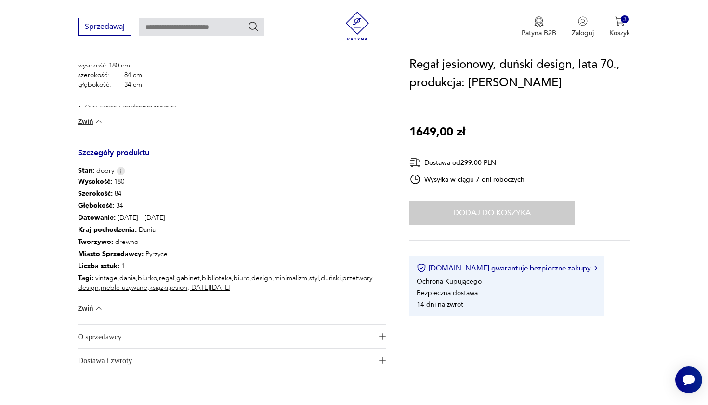
click at [127, 331] on span "O sprzedawcy" at bounding box center [225, 336] width 295 height 23
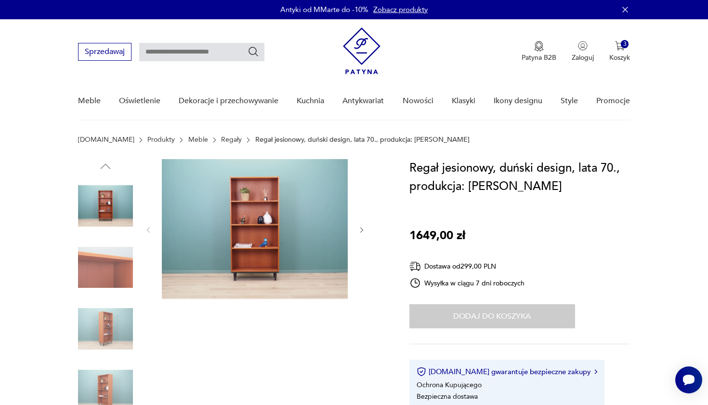
scroll to position [0, 0]
click at [624, 45] on div "3" at bounding box center [625, 44] width 8 height 8
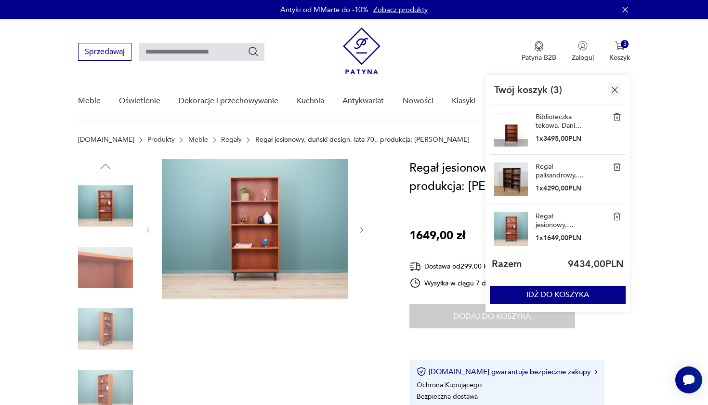
click at [515, 138] on img at bounding box center [511, 130] width 34 height 34
click at [512, 137] on img at bounding box center [511, 130] width 34 height 34
click at [550, 119] on link "Biblioteczka tekowa, Dania, lata 60." at bounding box center [560, 121] width 48 height 17
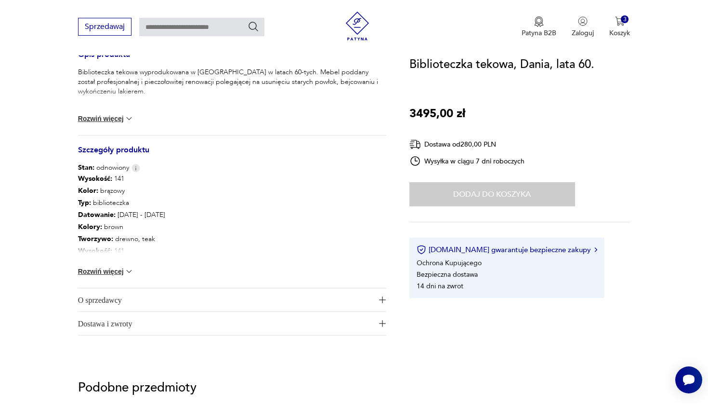
scroll to position [407, 0]
click at [127, 270] on img at bounding box center [129, 270] width 10 height 10
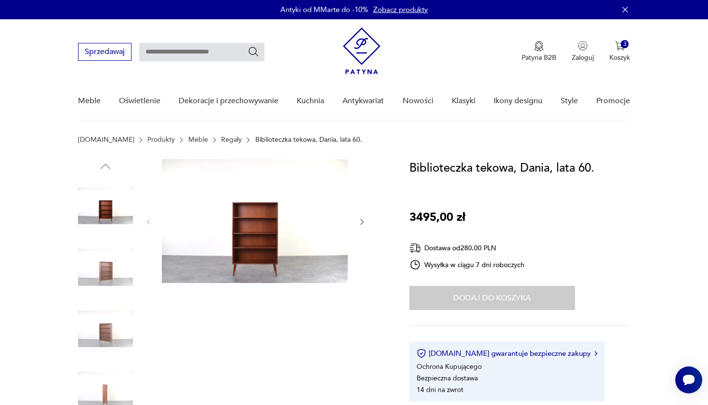
scroll to position [0, 0]
click at [362, 221] on icon "button" at bounding box center [362, 222] width 8 height 8
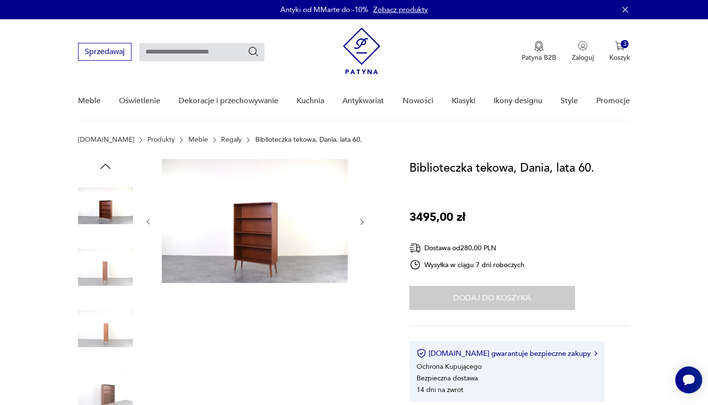
click at [362, 221] on icon "button" at bounding box center [362, 222] width 8 height 8
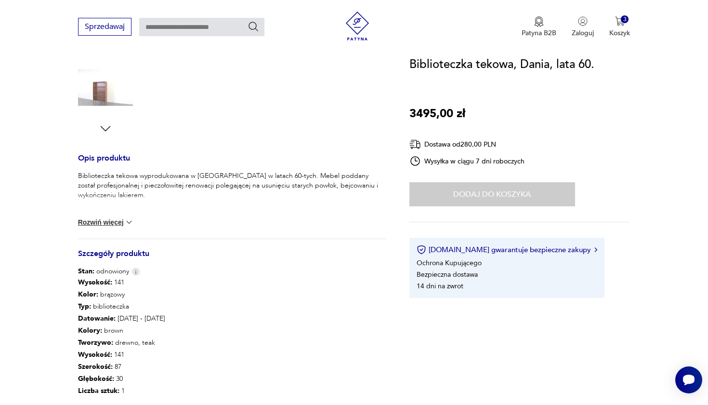
scroll to position [303, 0]
click at [128, 223] on img at bounding box center [129, 222] width 10 height 10
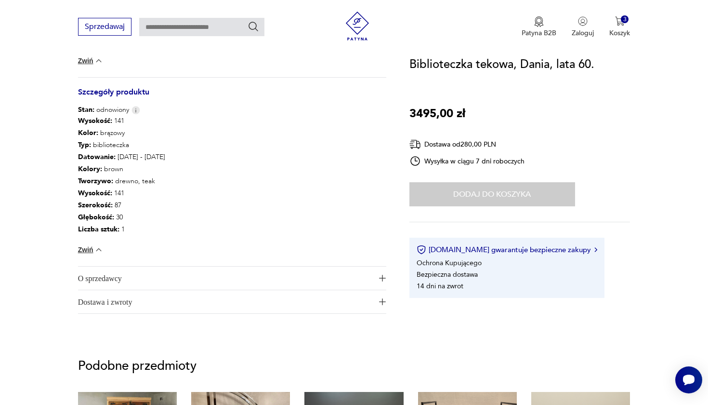
scroll to position [478, 0]
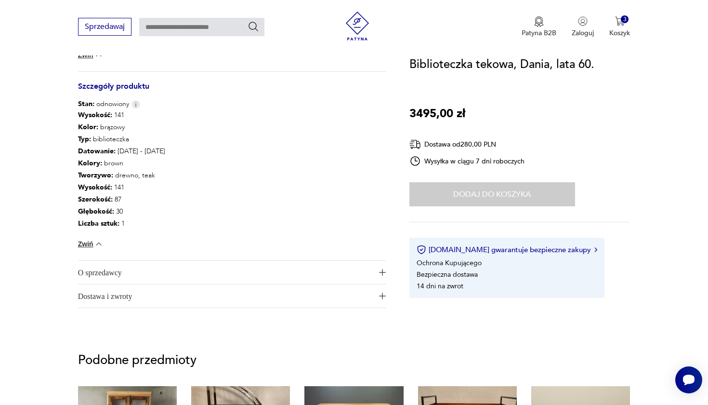
click at [124, 276] on span "O sprzedawcy" at bounding box center [225, 272] width 295 height 23
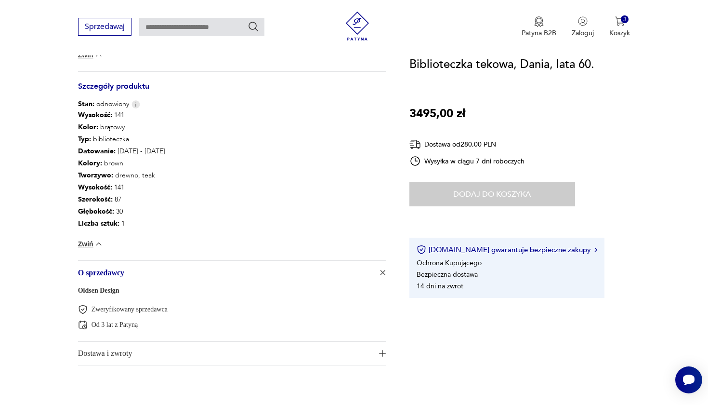
click at [118, 291] on link "Oldsen Design" at bounding box center [98, 290] width 41 height 7
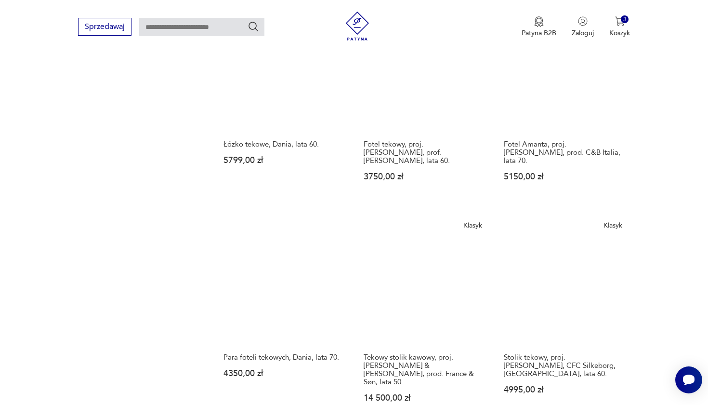
scroll to position [806, 0]
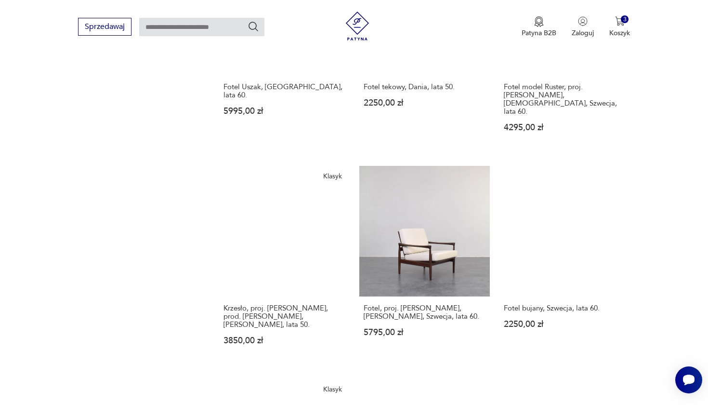
scroll to position [868, 0]
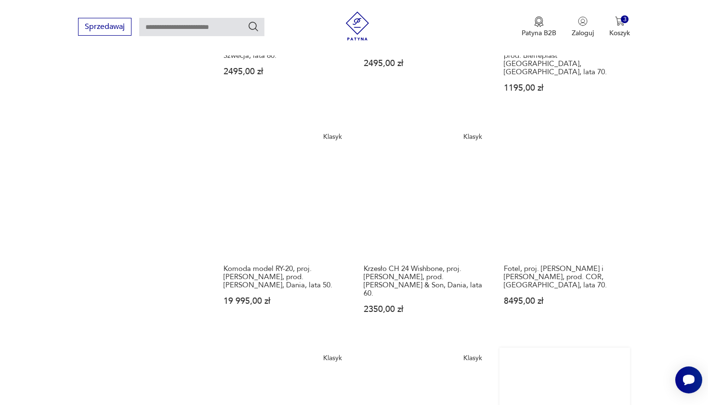
scroll to position [891, 0]
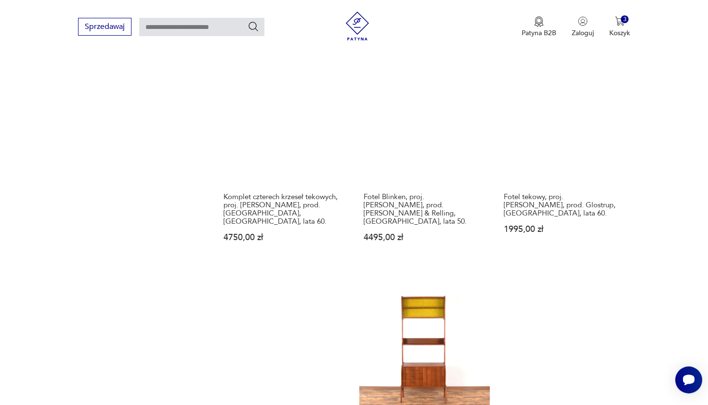
scroll to position [956, 0]
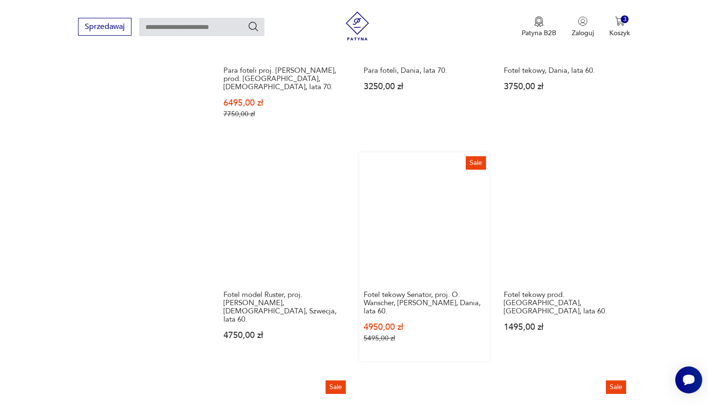
scroll to position [902, 0]
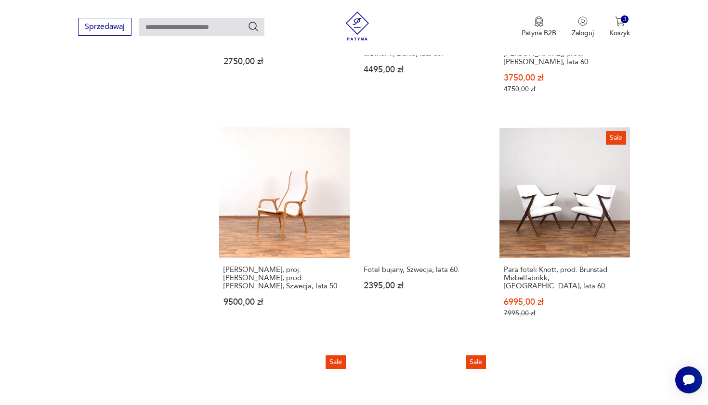
scroll to position [901, 0]
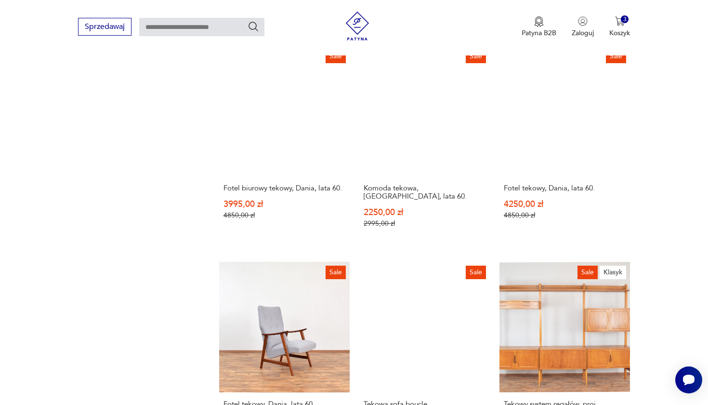
scroll to position [972, 0]
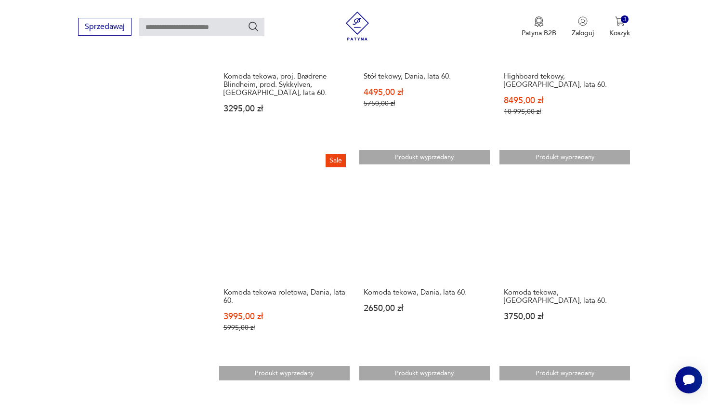
scroll to position [910, 0]
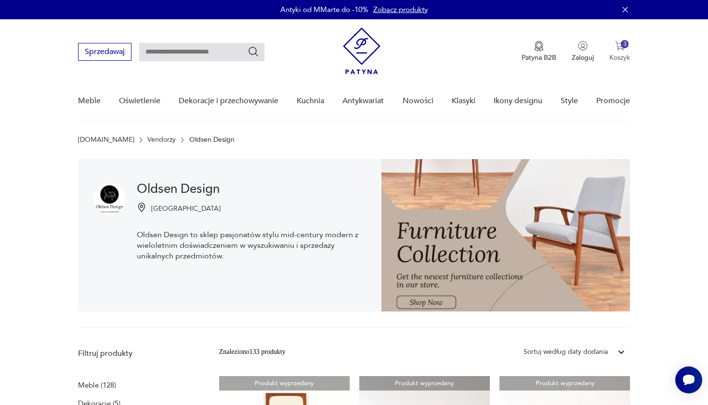
click at [621, 42] on div "3" at bounding box center [625, 44] width 8 height 8
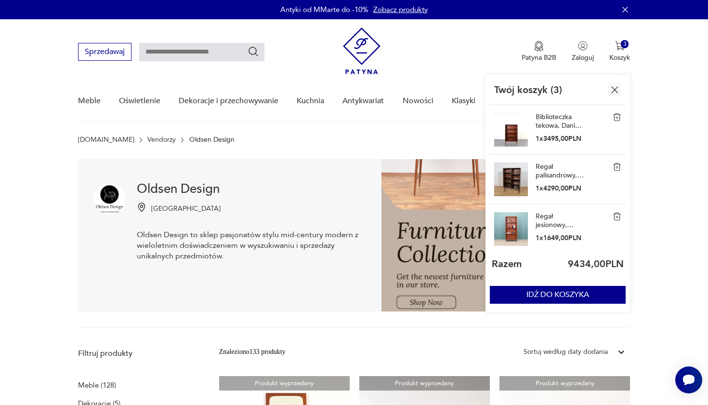
click at [547, 166] on link "Regał palisandrowy, Dania, lata 60." at bounding box center [560, 170] width 48 height 17
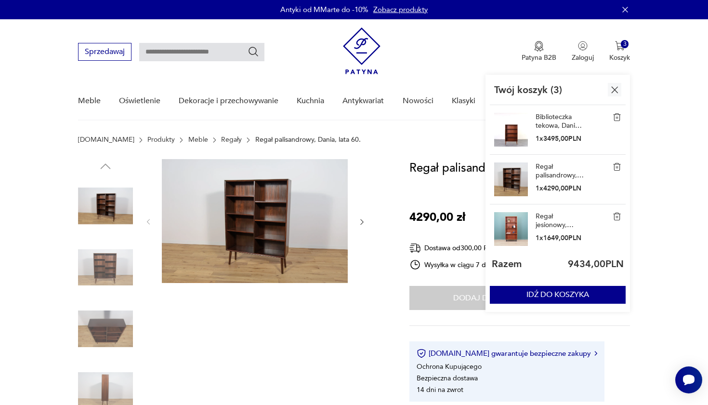
click at [361, 222] on icon "button" at bounding box center [362, 222] width 8 height 8
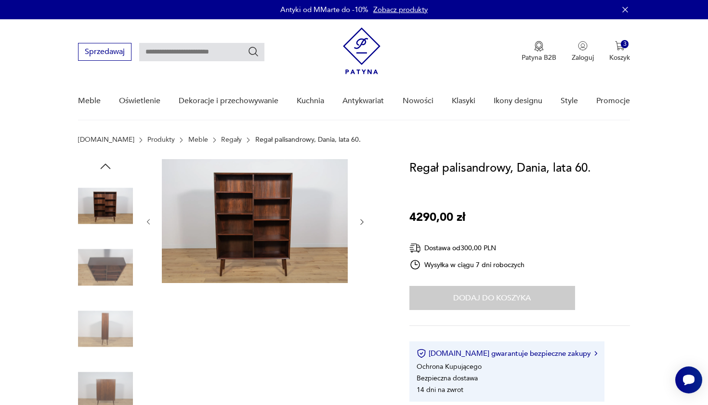
click at [361, 222] on icon "button" at bounding box center [362, 222] width 8 height 8
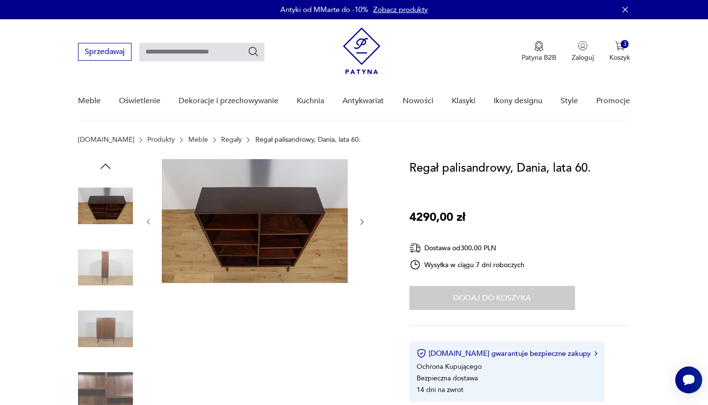
click at [361, 222] on icon "button" at bounding box center [362, 222] width 8 height 8
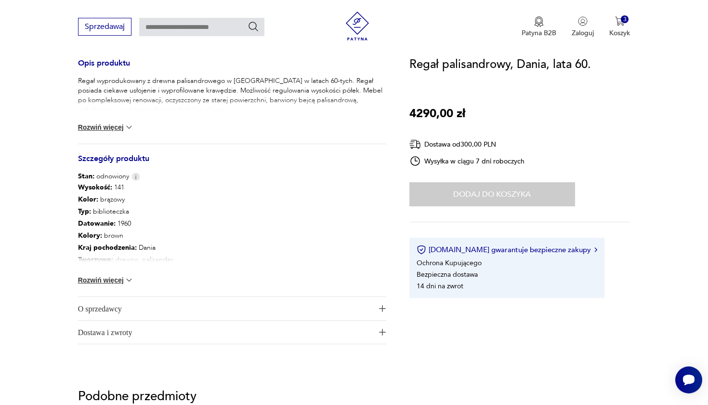
scroll to position [398, 0]
click at [129, 279] on img at bounding box center [129, 279] width 10 height 10
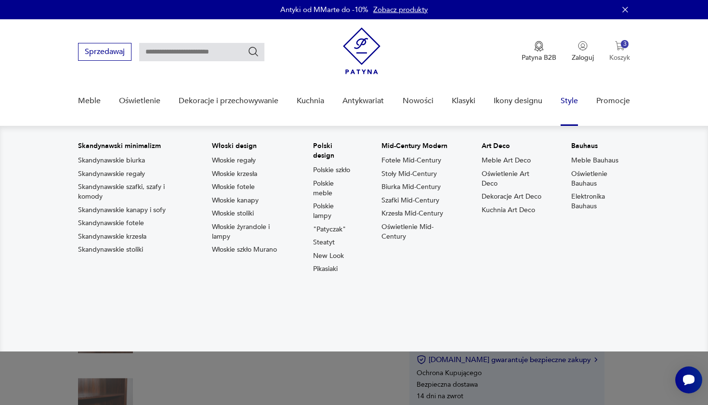
scroll to position [0, 0]
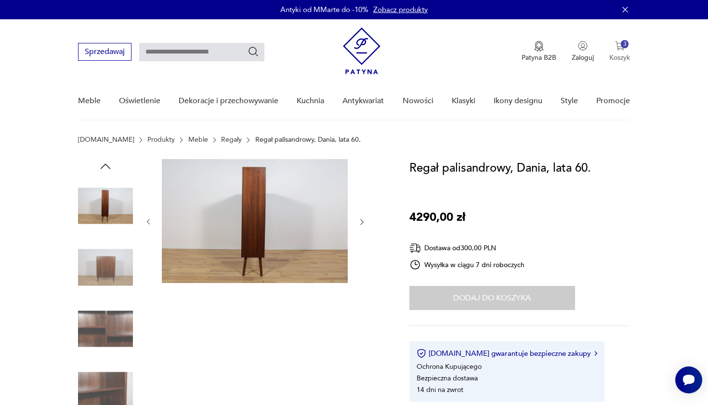
click at [626, 47] on div "3" at bounding box center [625, 44] width 8 height 8
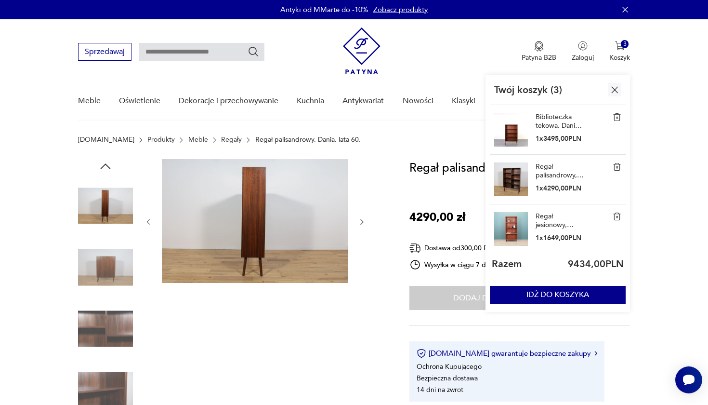
click at [550, 223] on link "Regał jesionowy, duński design, lata 70., produkcja: [PERSON_NAME]" at bounding box center [560, 220] width 48 height 17
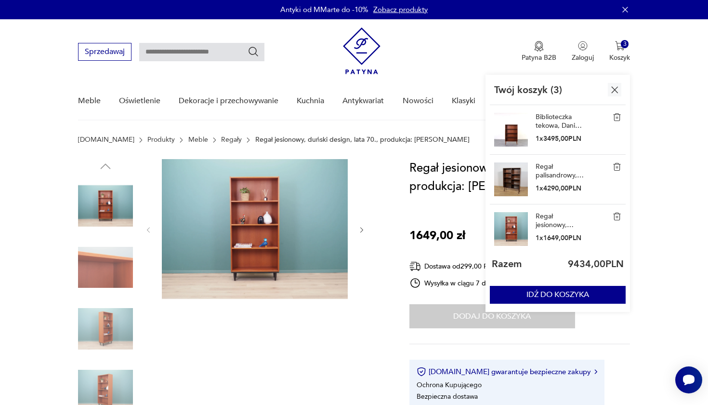
click at [519, 136] on img at bounding box center [511, 130] width 34 height 34
click at [554, 118] on link "Biblioteczka tekowa, Dania, lata 60." at bounding box center [560, 121] width 48 height 17
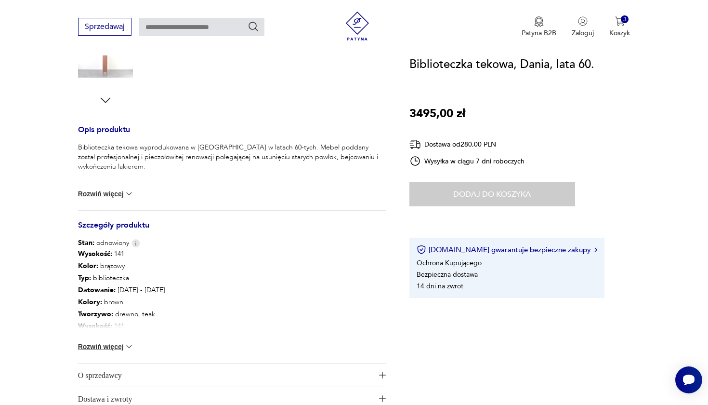
scroll to position [338, 0]
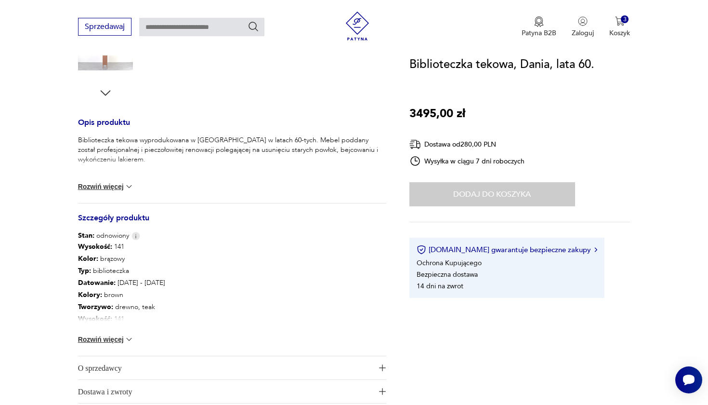
click at [129, 336] on img at bounding box center [129, 339] width 10 height 10
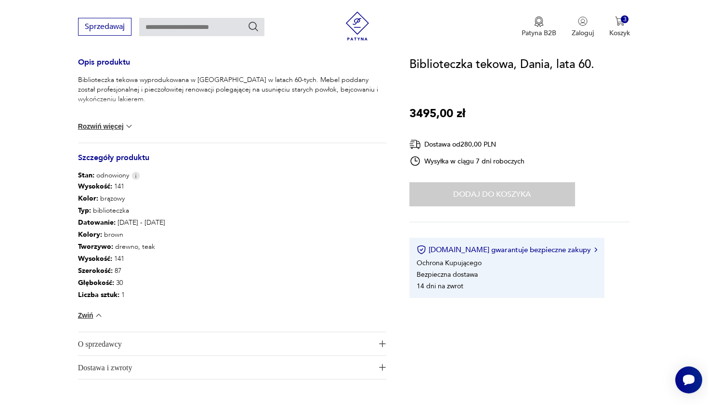
scroll to position [345, 0]
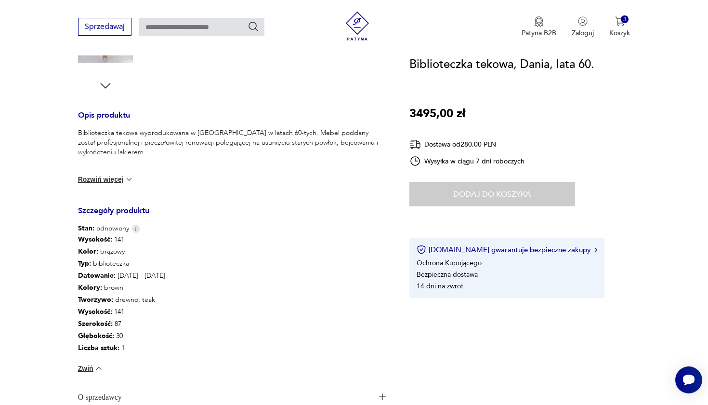
click at [126, 180] on img at bounding box center [129, 179] width 10 height 10
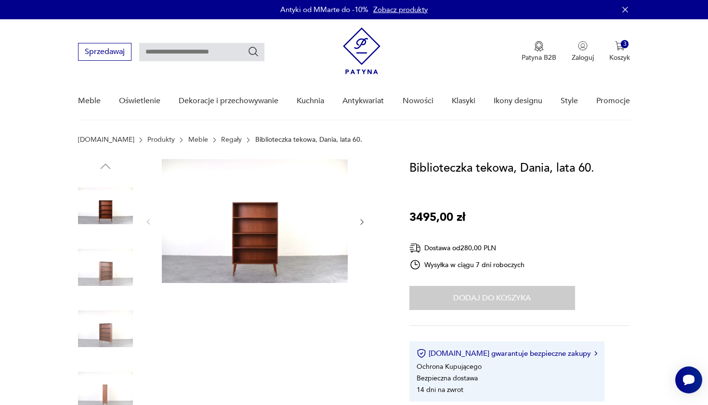
scroll to position [0, 0]
click at [283, 235] on img at bounding box center [255, 221] width 186 height 124
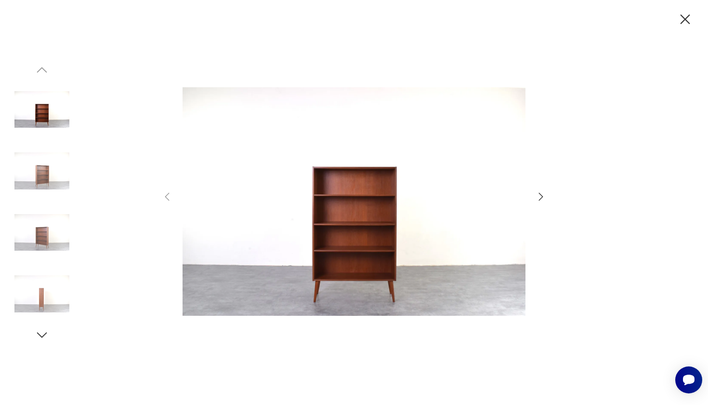
click at [541, 195] on icon "button" at bounding box center [541, 197] width 4 height 8
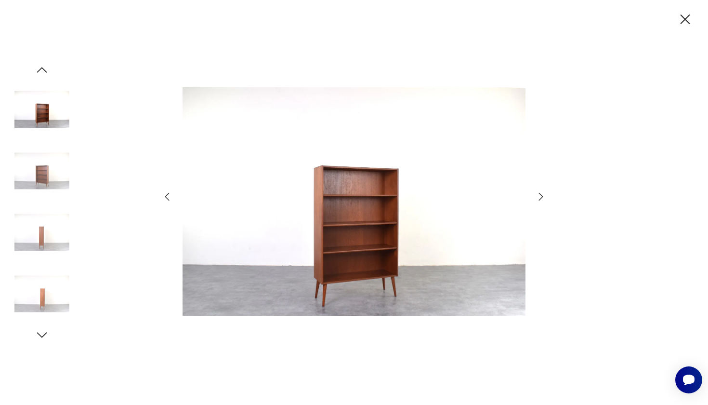
click at [541, 195] on icon "button" at bounding box center [541, 197] width 4 height 8
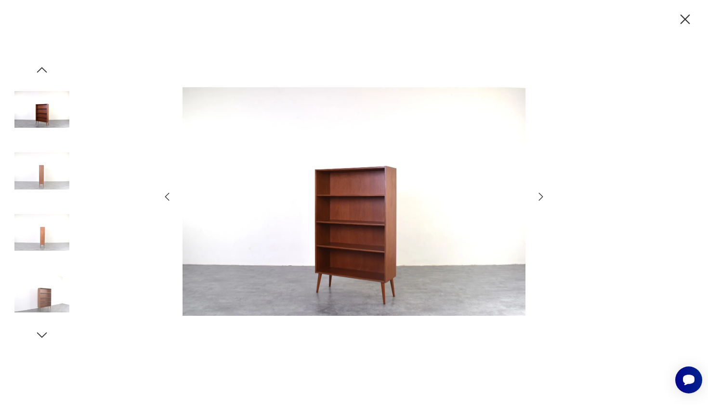
click at [541, 195] on icon "button" at bounding box center [541, 197] width 4 height 8
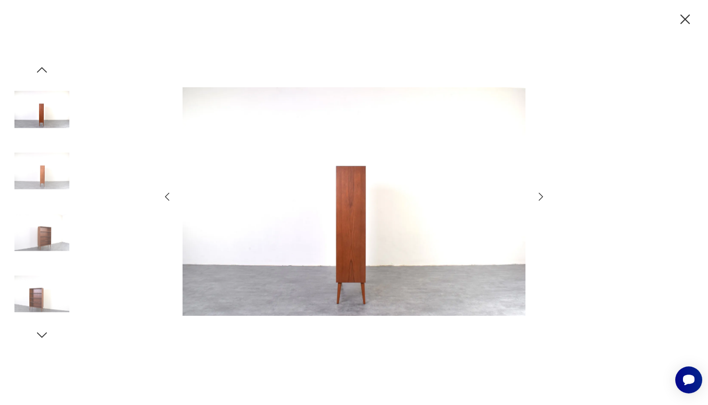
click at [541, 195] on icon "button" at bounding box center [541, 197] width 4 height 8
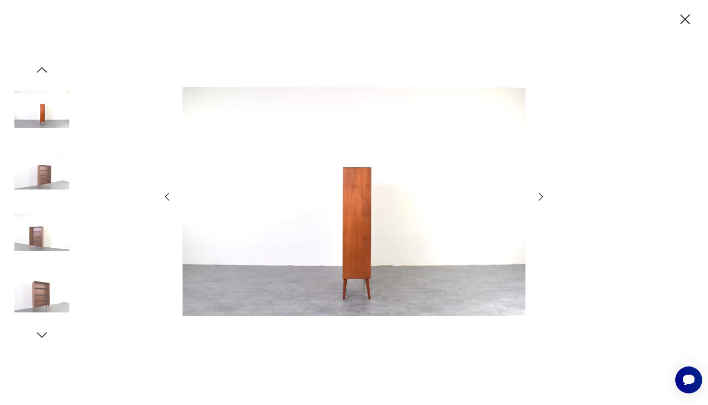
click at [541, 195] on icon "button" at bounding box center [541, 197] width 4 height 8
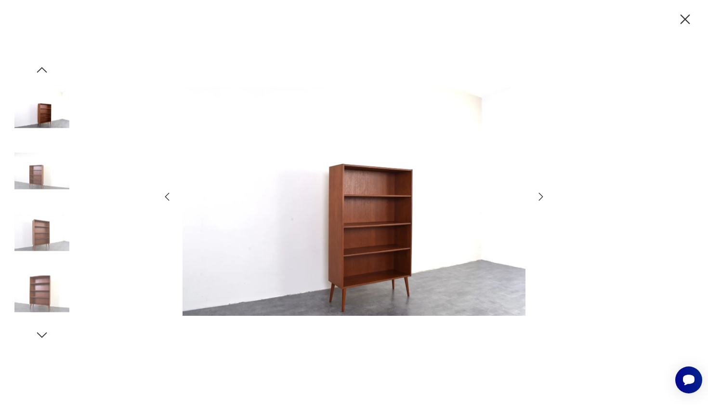
click at [541, 195] on icon "button" at bounding box center [541, 197] width 4 height 8
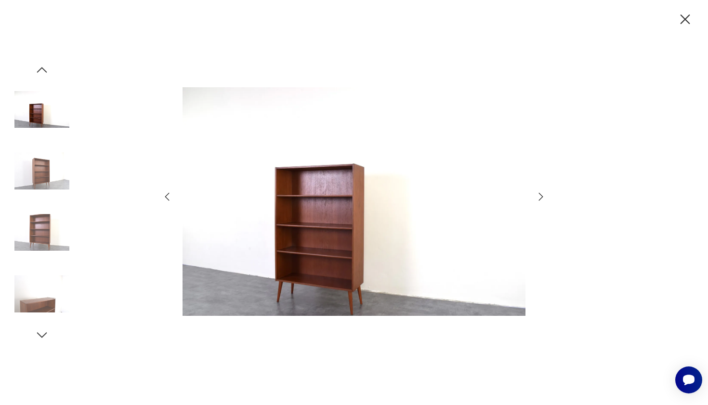
click at [685, 15] on icon "button" at bounding box center [685, 19] width 17 height 17
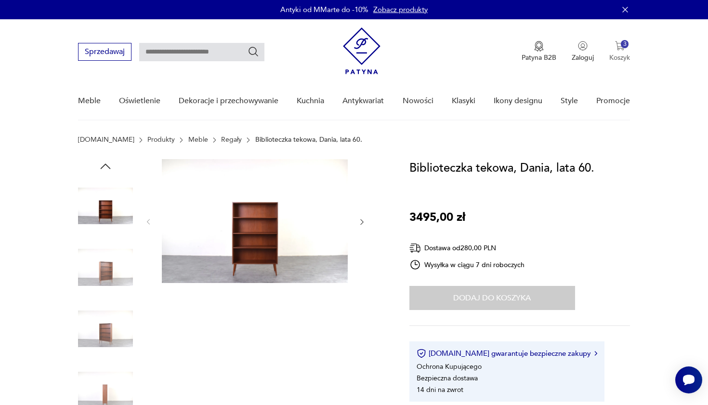
click at [621, 46] on div "3" at bounding box center [625, 44] width 8 height 8
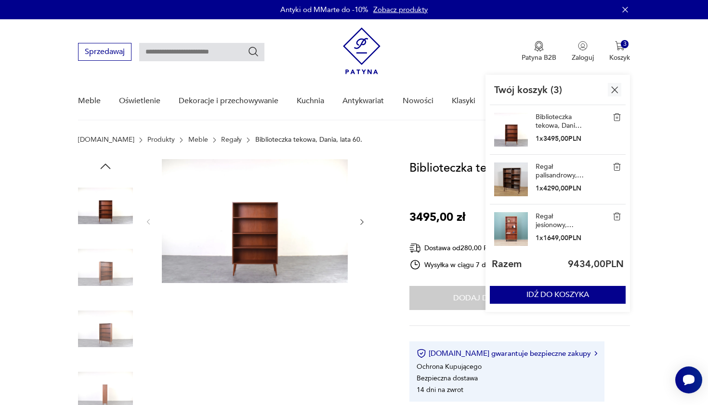
click at [517, 228] on img at bounding box center [511, 229] width 34 height 34
click at [541, 219] on link "Regał jesionowy, duński design, lata 70., produkcja: [PERSON_NAME]" at bounding box center [560, 220] width 48 height 17
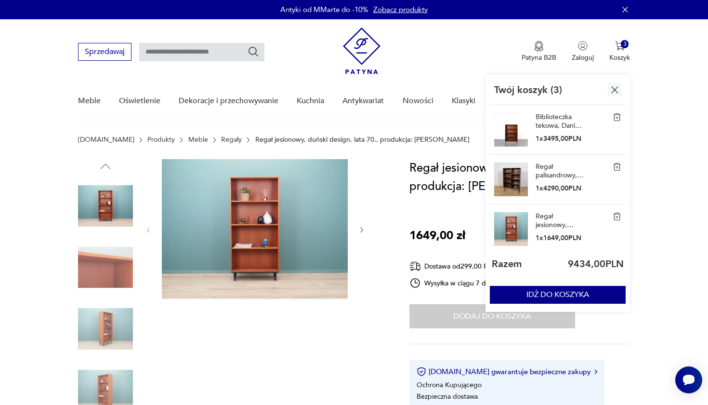
click at [565, 122] on link "Biblioteczka tekowa, Dania, lata 60." at bounding box center [560, 121] width 48 height 17
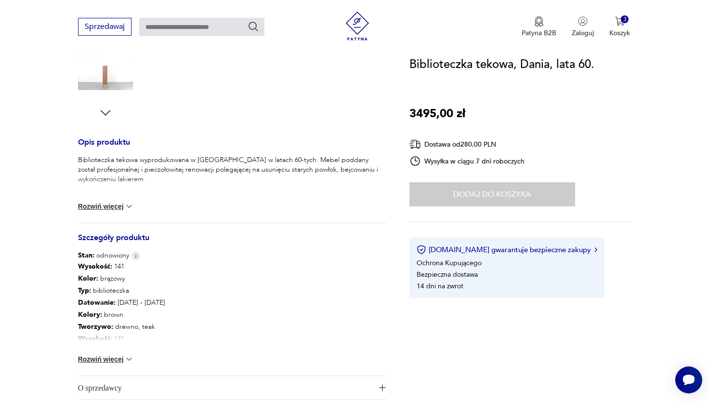
scroll to position [321, 0]
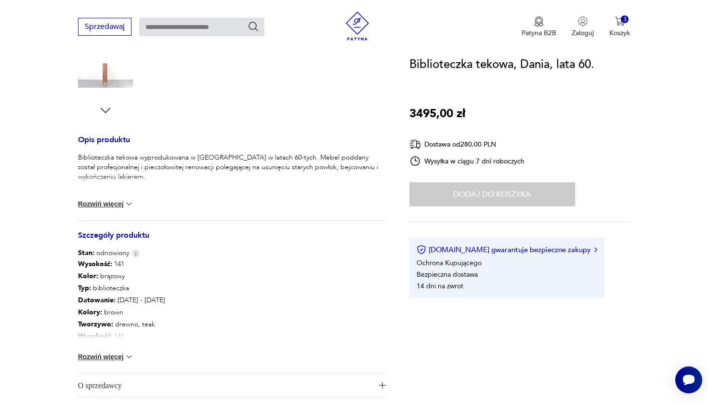
click at [125, 204] on img at bounding box center [129, 204] width 10 height 10
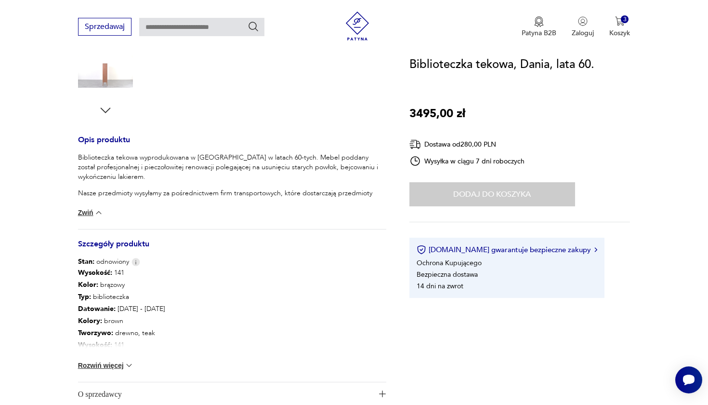
click at [129, 367] on img at bounding box center [129, 365] width 10 height 10
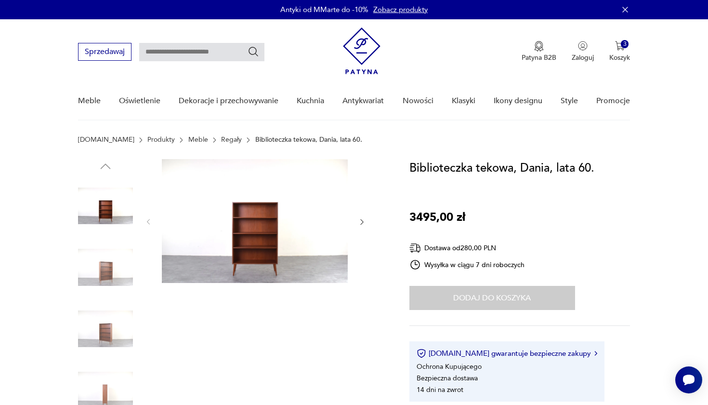
scroll to position [0, 0]
click at [361, 221] on icon "button" at bounding box center [362, 222] width 8 height 8
click at [259, 231] on img at bounding box center [255, 221] width 186 height 124
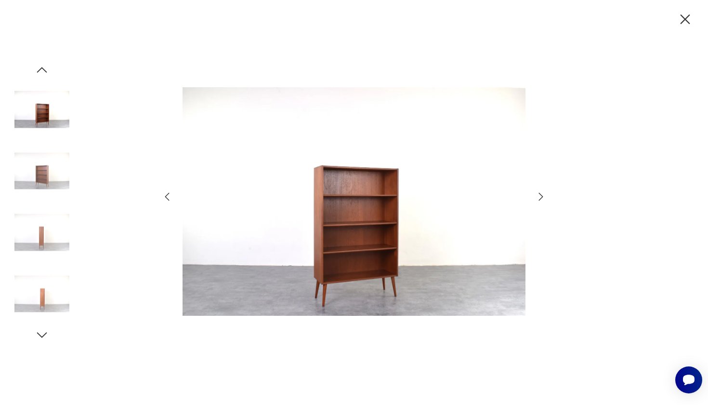
click at [42, 332] on icon "button" at bounding box center [42, 335] width 14 height 14
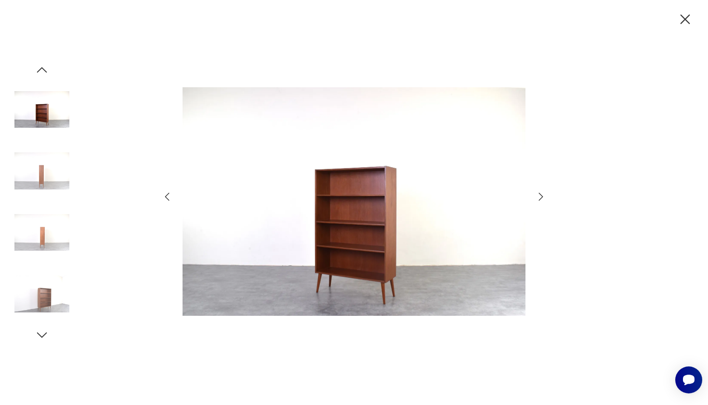
click at [53, 289] on img at bounding box center [41, 293] width 55 height 55
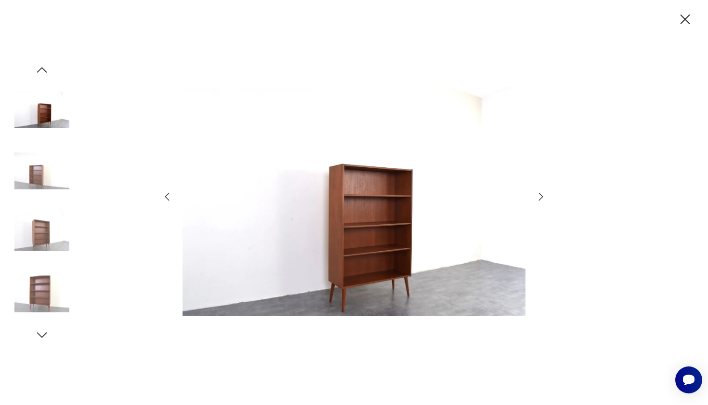
click at [537, 197] on icon "button" at bounding box center [541, 197] width 12 height 12
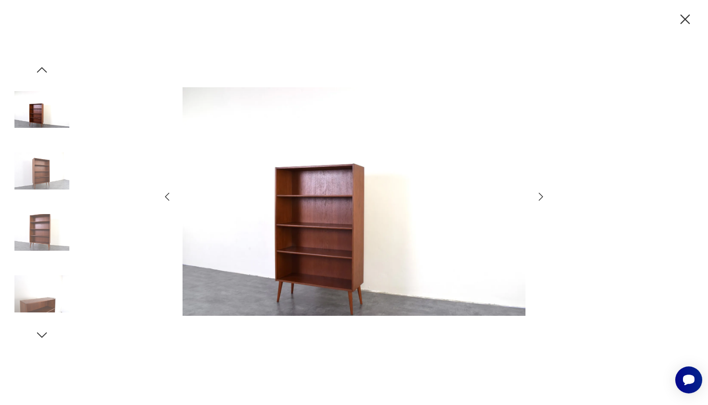
click at [537, 197] on icon "button" at bounding box center [541, 197] width 12 height 12
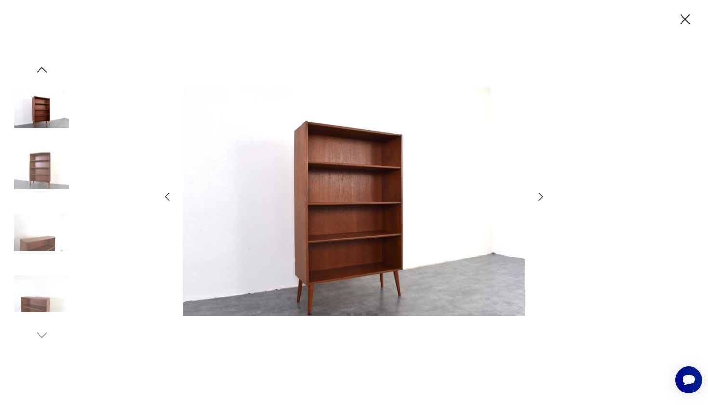
click at [537, 197] on icon "button" at bounding box center [541, 197] width 12 height 12
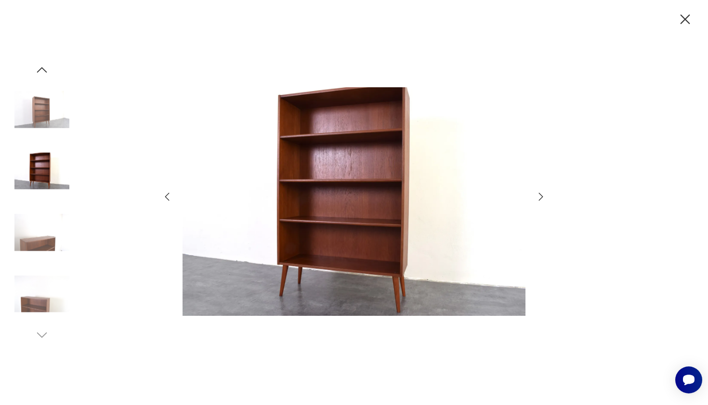
click at [537, 197] on icon "button" at bounding box center [541, 197] width 12 height 12
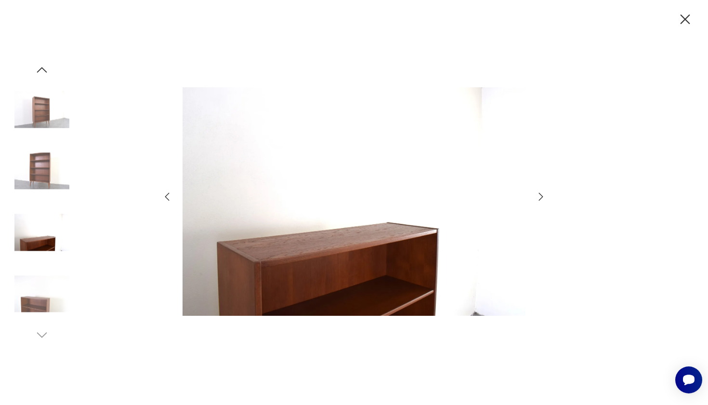
click at [685, 20] on icon "button" at bounding box center [686, 19] width 10 height 10
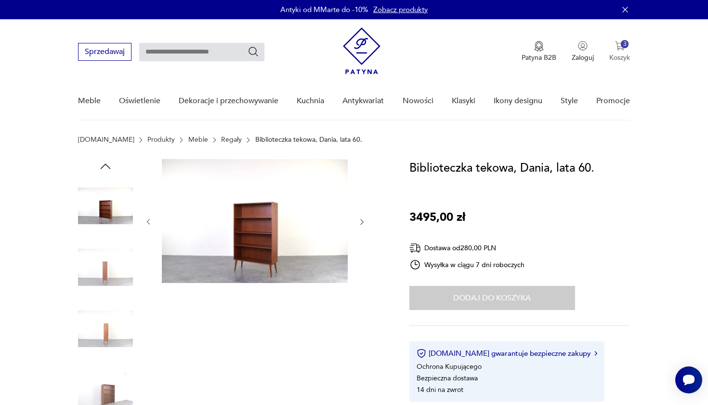
click at [626, 45] on div "3" at bounding box center [625, 44] width 8 height 8
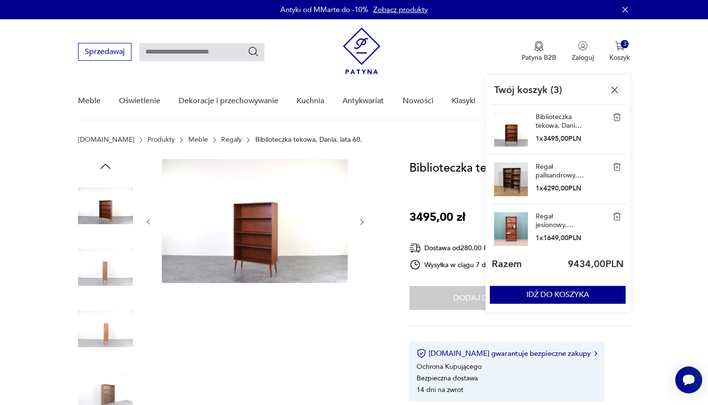
click at [619, 164] on img at bounding box center [617, 166] width 9 height 9
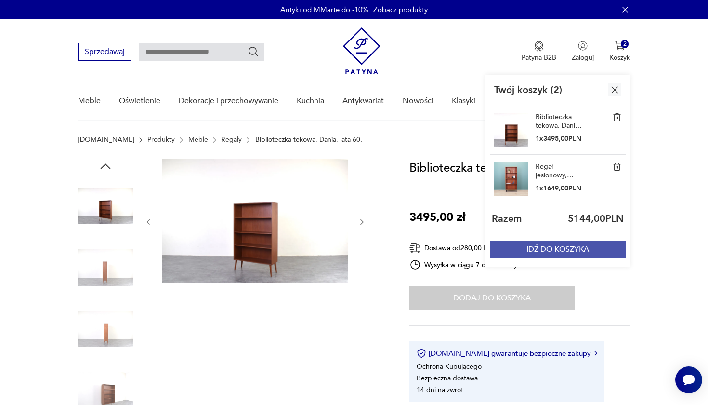
click at [573, 250] on button "IDŹ DO KOSZYKA" at bounding box center [558, 249] width 136 height 18
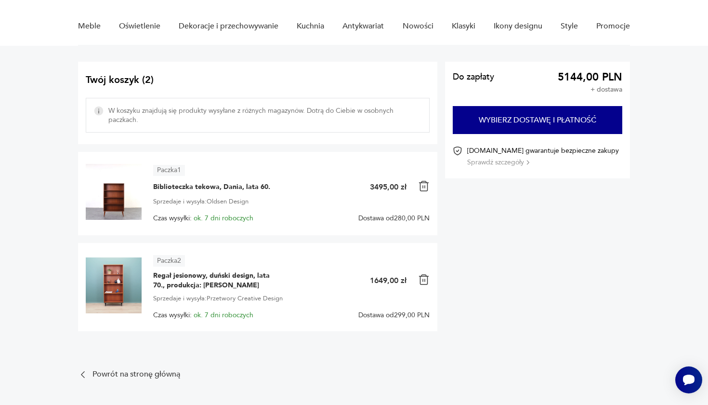
scroll to position [76, 0]
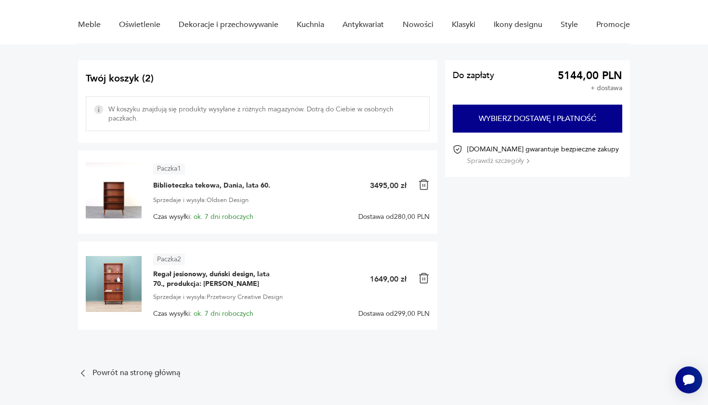
click at [132, 293] on img at bounding box center [114, 284] width 56 height 56
click at [170, 272] on span "Regał jesionowy, duński design, lata 70., produkcja: [PERSON_NAME]" at bounding box center [213, 278] width 120 height 19
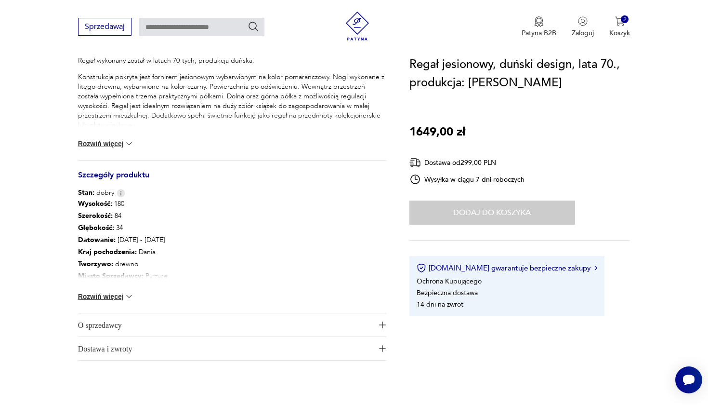
scroll to position [421, 0]
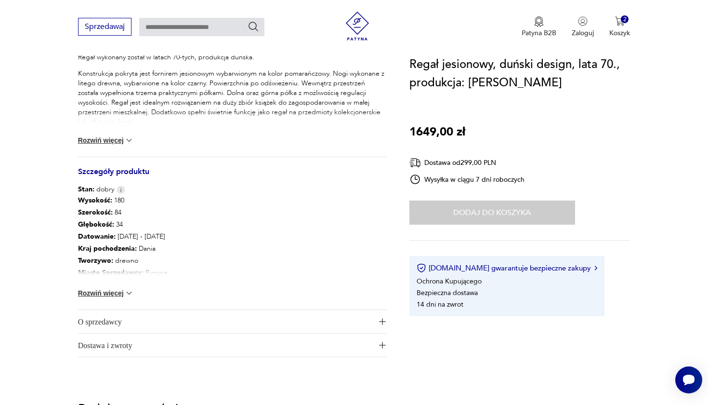
click at [127, 139] on img at bounding box center [129, 140] width 10 height 10
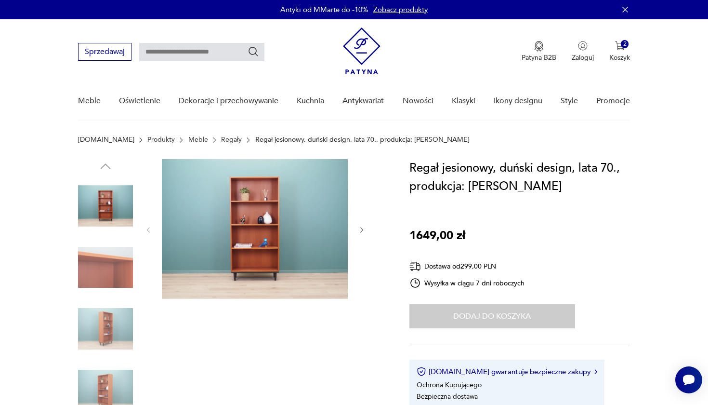
scroll to position [0, 0]
click at [361, 228] on icon "button" at bounding box center [361, 230] width 3 height 6
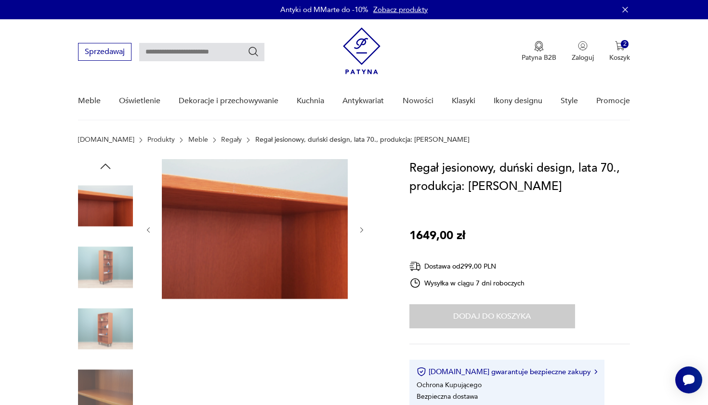
click at [361, 228] on icon "button" at bounding box center [361, 230] width 3 height 6
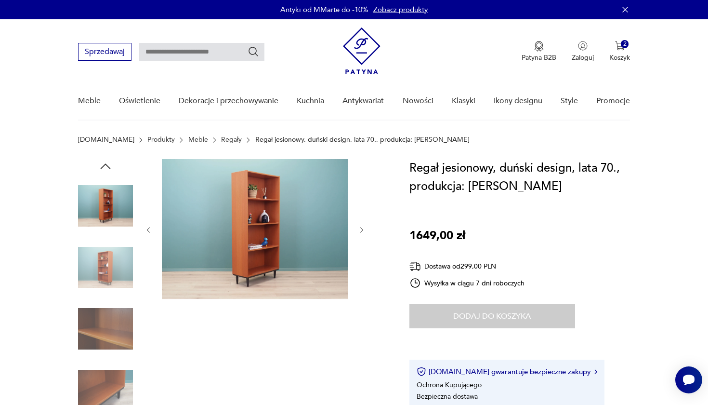
click at [361, 228] on icon "button" at bounding box center [361, 230] width 3 height 6
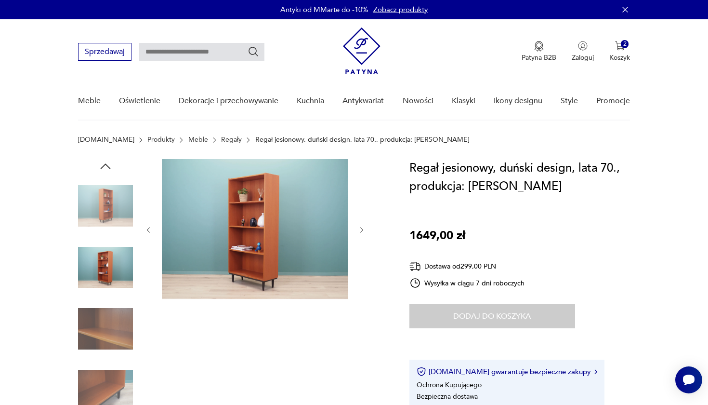
click at [361, 228] on icon "button" at bounding box center [361, 230] width 3 height 6
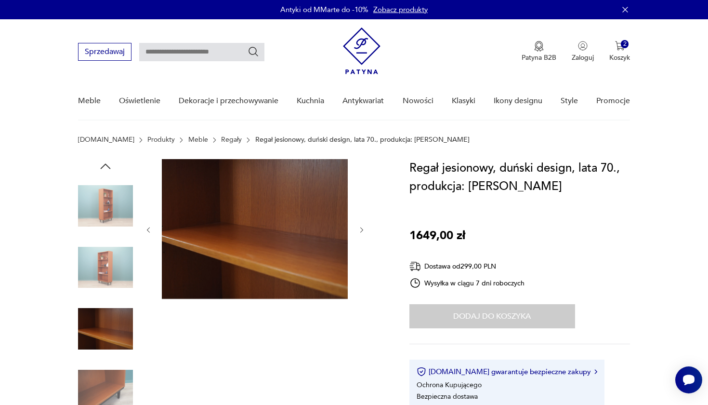
click at [361, 228] on icon "button" at bounding box center [361, 230] width 3 height 6
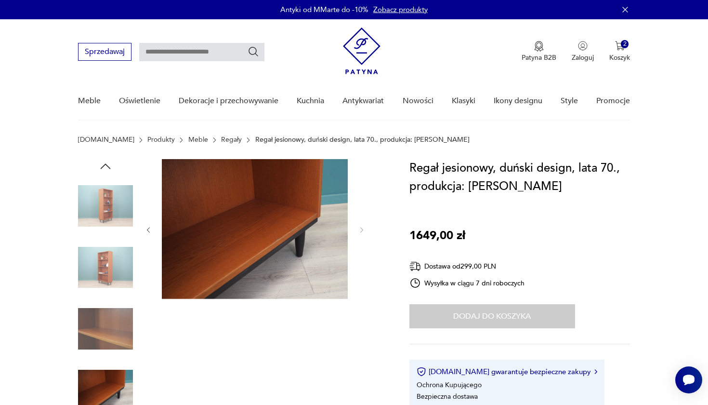
click at [115, 262] on img at bounding box center [105, 267] width 55 height 55
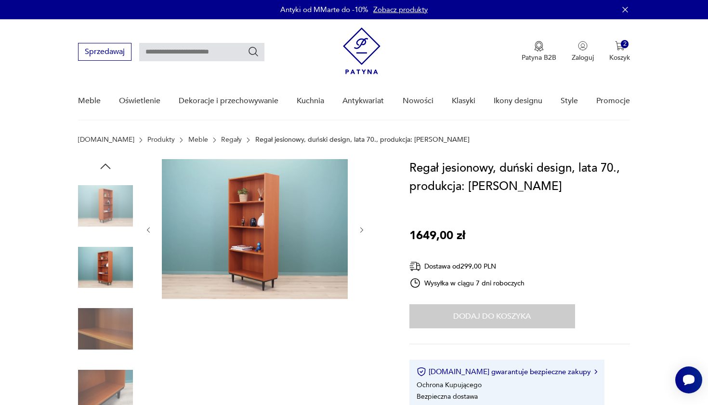
click at [115, 376] on img at bounding box center [105, 390] width 55 height 55
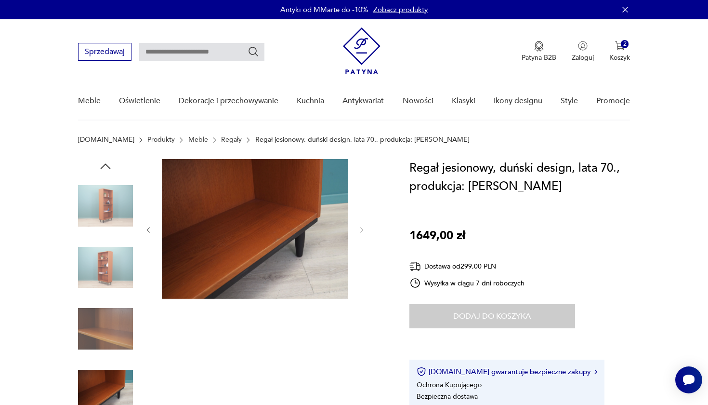
click at [116, 219] on img at bounding box center [105, 205] width 55 height 55
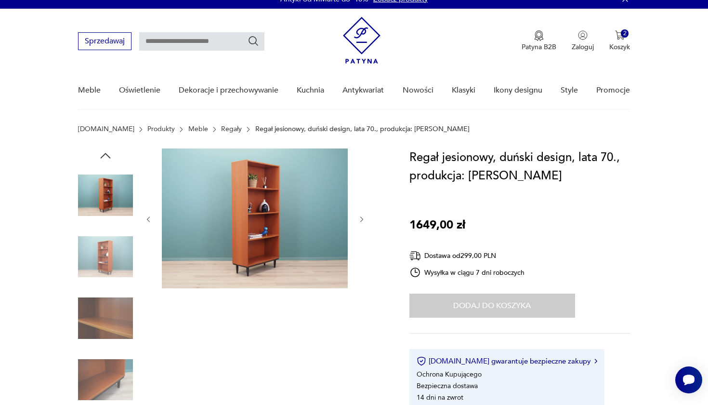
scroll to position [9, 0]
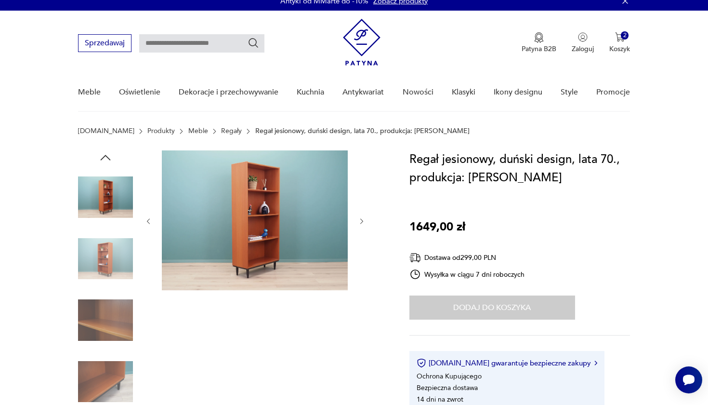
click at [115, 256] on img at bounding box center [105, 258] width 55 height 55
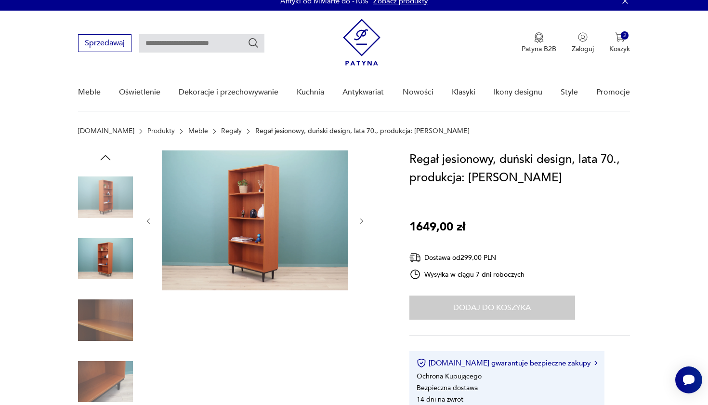
click at [291, 254] on img at bounding box center [255, 220] width 186 height 140
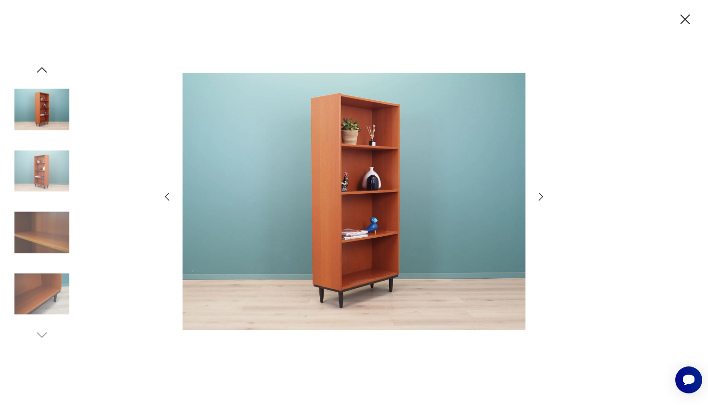
click at [687, 19] on icon "button" at bounding box center [685, 19] width 17 height 17
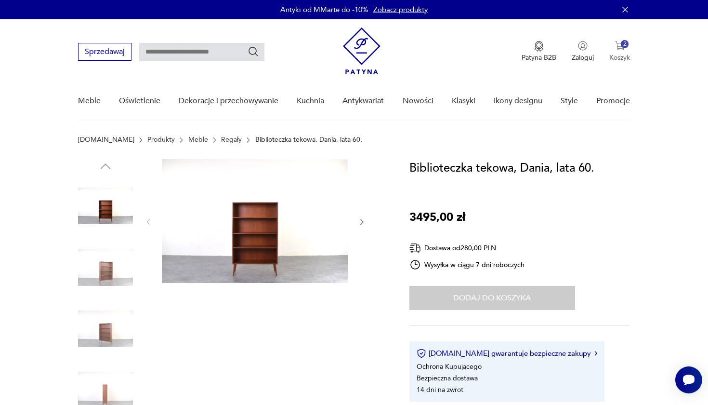
click at [621, 43] on div "2" at bounding box center [625, 44] width 8 height 8
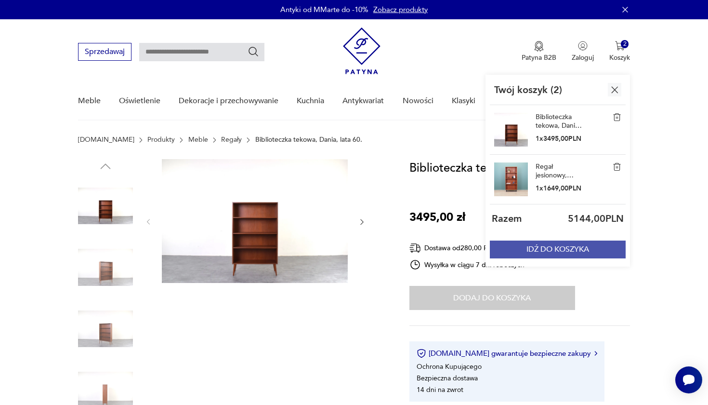
click at [546, 248] on button "IDŹ DO KOSZYKA" at bounding box center [558, 249] width 136 height 18
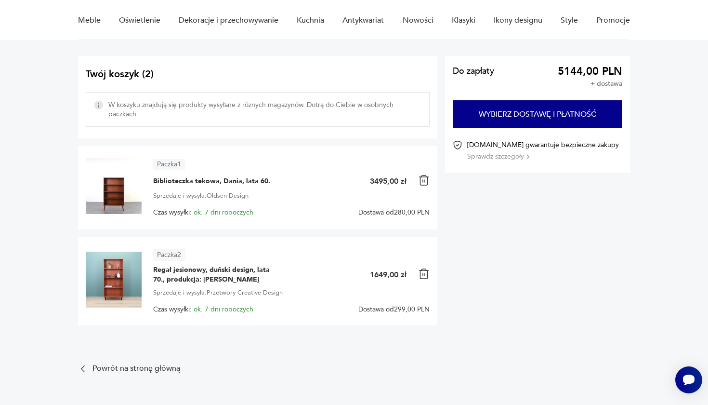
scroll to position [58, 0]
